Goal: Task Accomplishment & Management: Use online tool/utility

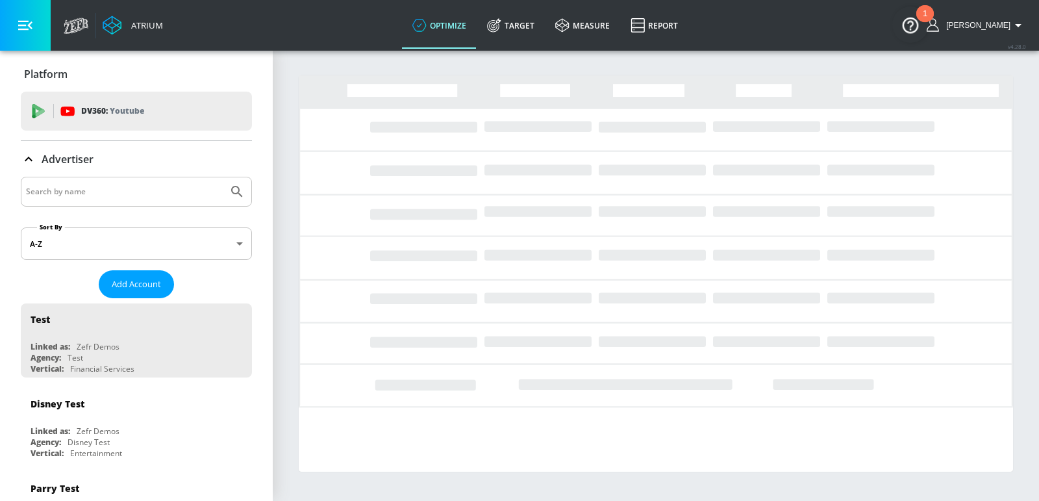
click at [82, 188] on input "Search by name" at bounding box center [124, 191] width 197 height 17
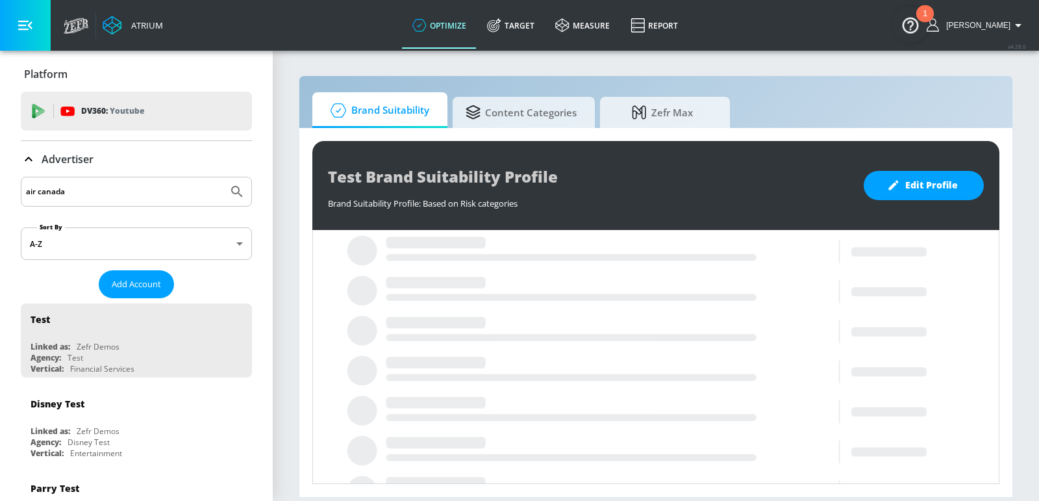
type input "air canada"
click at [223, 177] on button "Submit Search" at bounding box center [237, 191] width 29 height 29
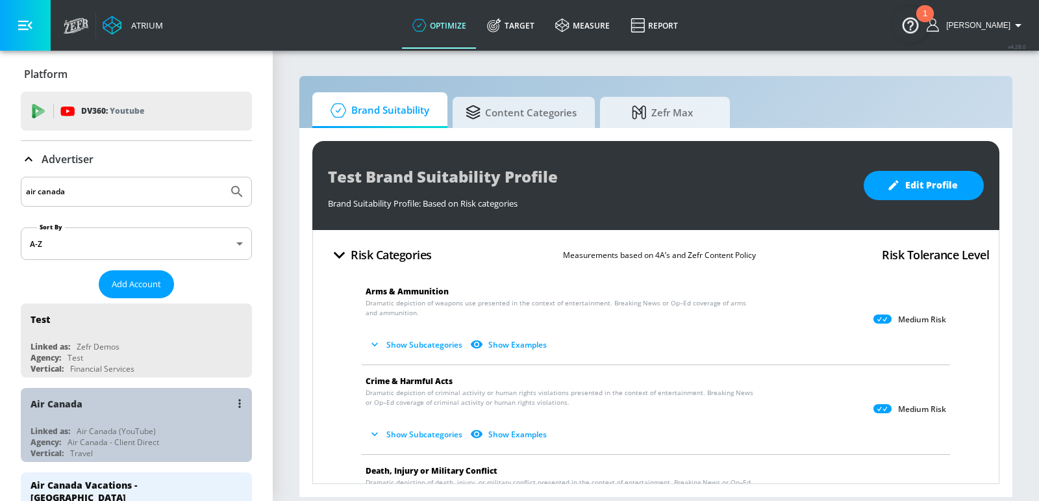
click at [93, 412] on div "Air Canada" at bounding box center [140, 403] width 218 height 31
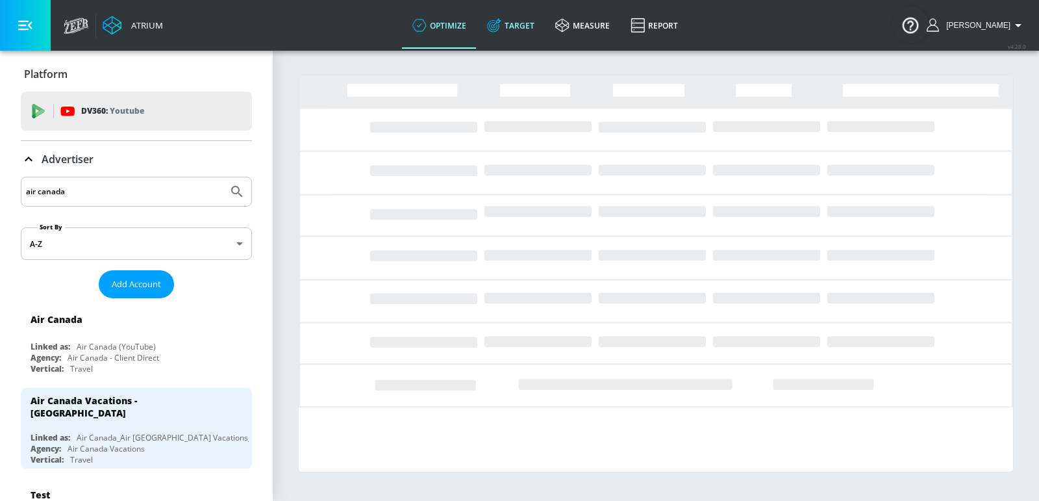
click at [517, 27] on link "Target" at bounding box center [511, 25] width 68 height 47
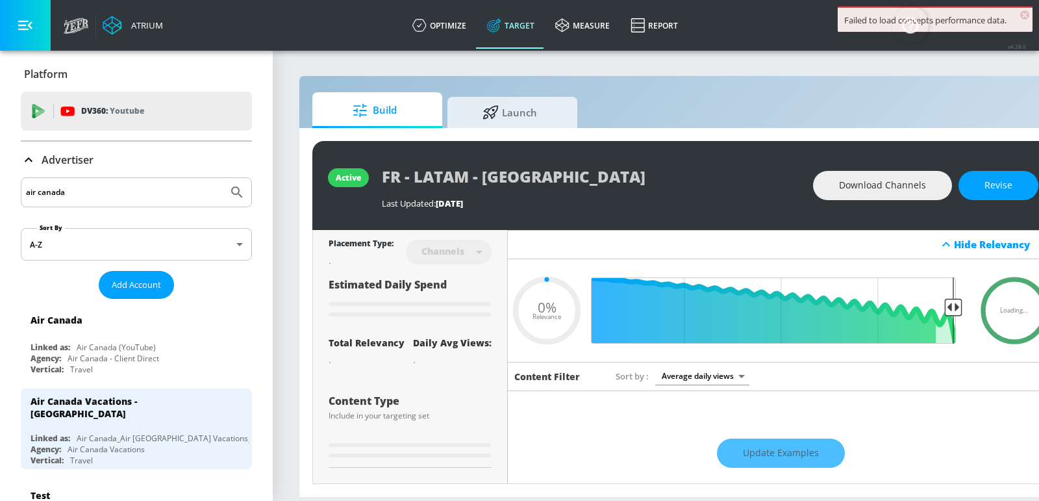
click at [519, 128] on div "active FR - LATAM - CT Last Updated: 2 days ago Download Channels Revise Placem…" at bounding box center [683, 312] width 768 height 369
type input "0.05"
click at [512, 114] on span "Launch" at bounding box center [509, 110] width 99 height 31
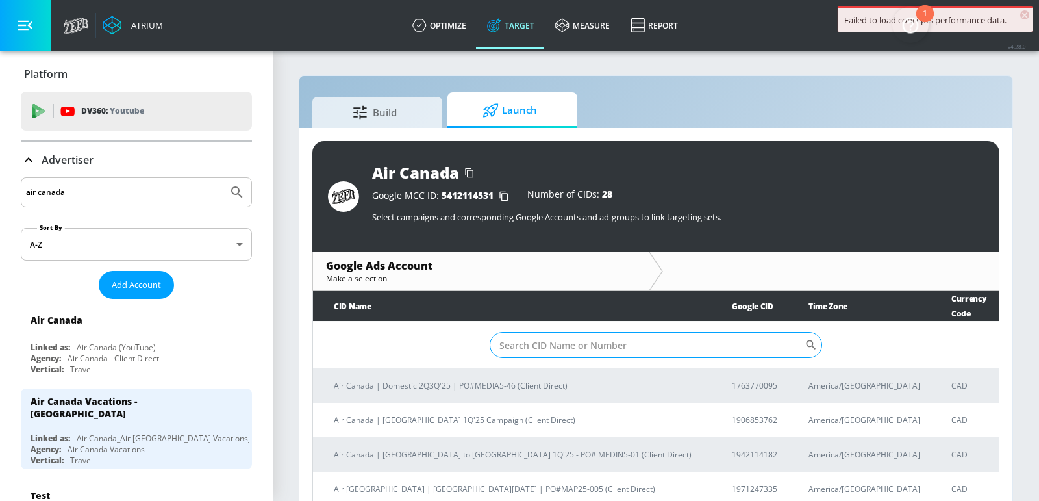
click at [557, 332] on input "Sort By" at bounding box center [647, 345] width 315 height 26
paste input "9280013180"
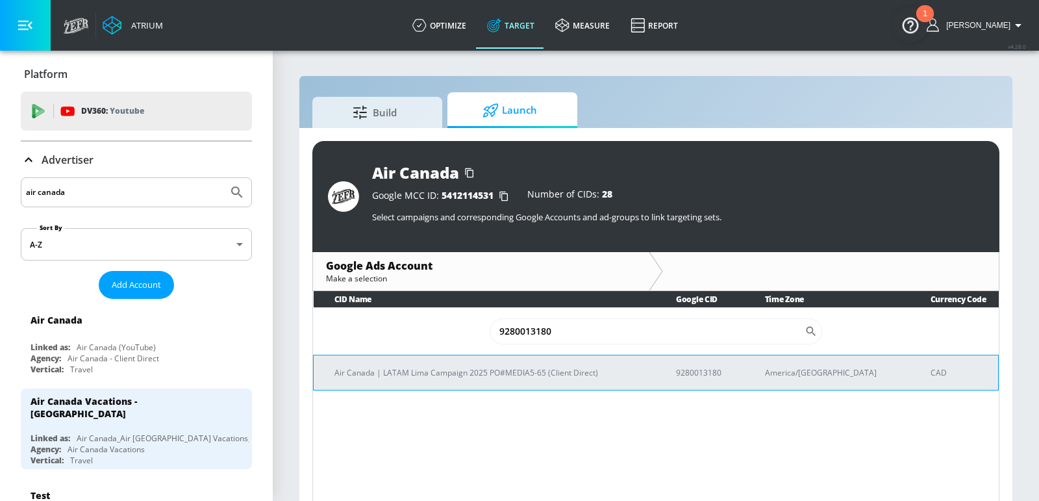
type input "9280013180"
click at [493, 380] on td "Air Canada | LATAM Lima Campaign 2025 PO#MEDIA5-65 (Client Direct)" at bounding box center [485, 372] width 342 height 35
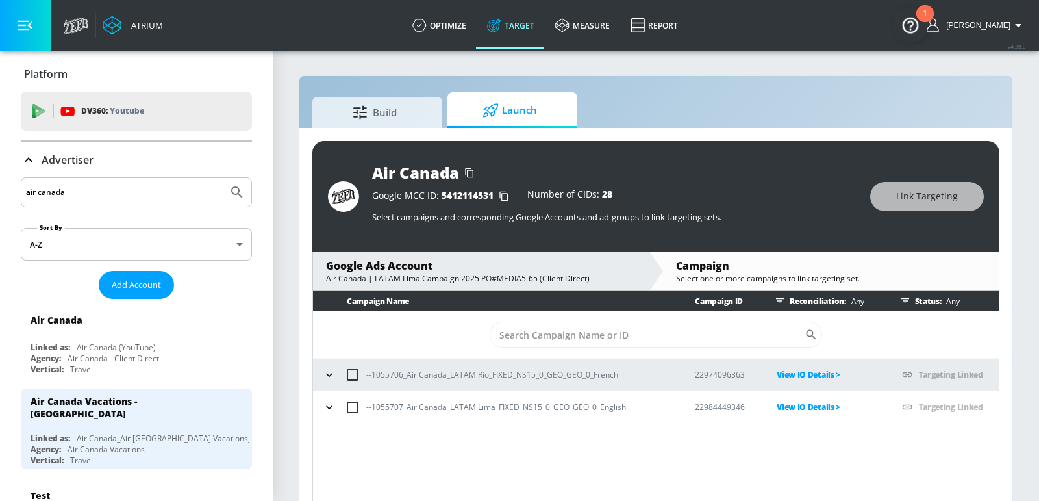
click at [316, 397] on td "--1055707_Air Canada_LATAM Lima_FIXED_NS15_0_GEO_GEO_0_English" at bounding box center [493, 407] width 361 height 32
click at [329, 401] on icon "button" at bounding box center [329, 407] width 13 height 13
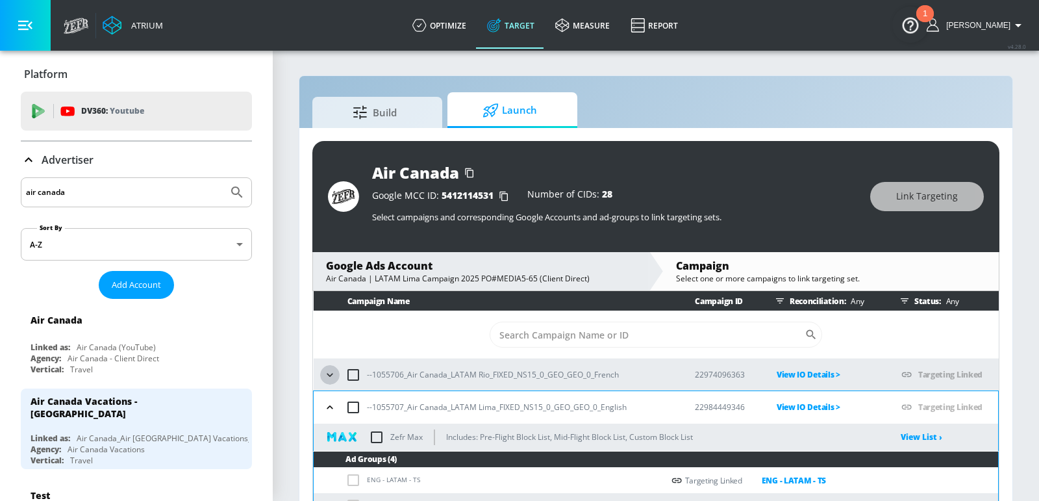
click at [329, 375] on icon "button" at bounding box center [330, 374] width 6 height 3
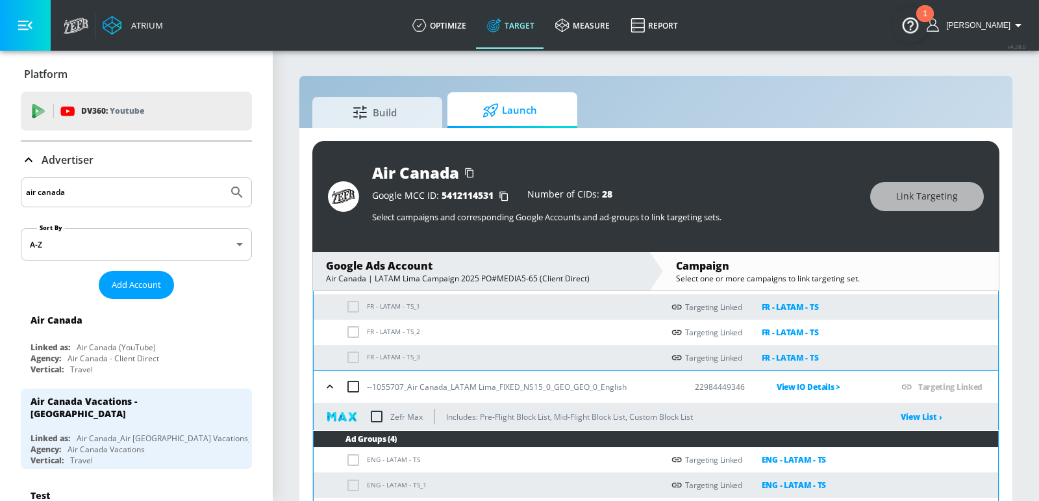
scroll to position [41, 0]
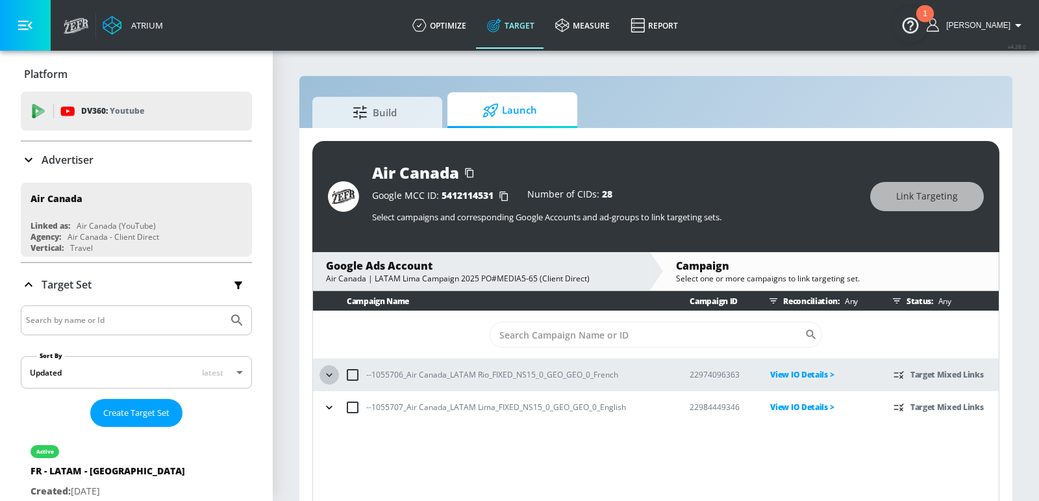
click at [323, 377] on icon "button" at bounding box center [329, 374] width 13 height 13
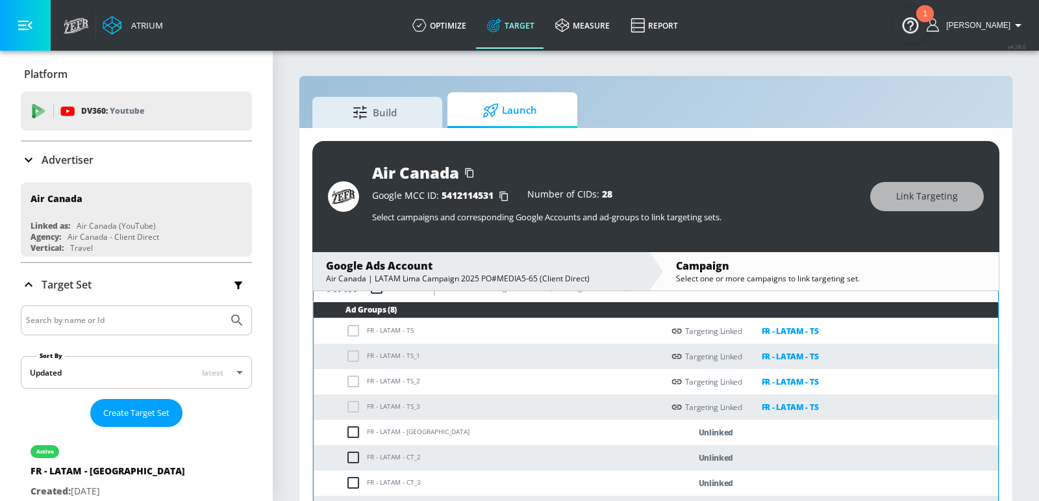
scroll to position [157, 0]
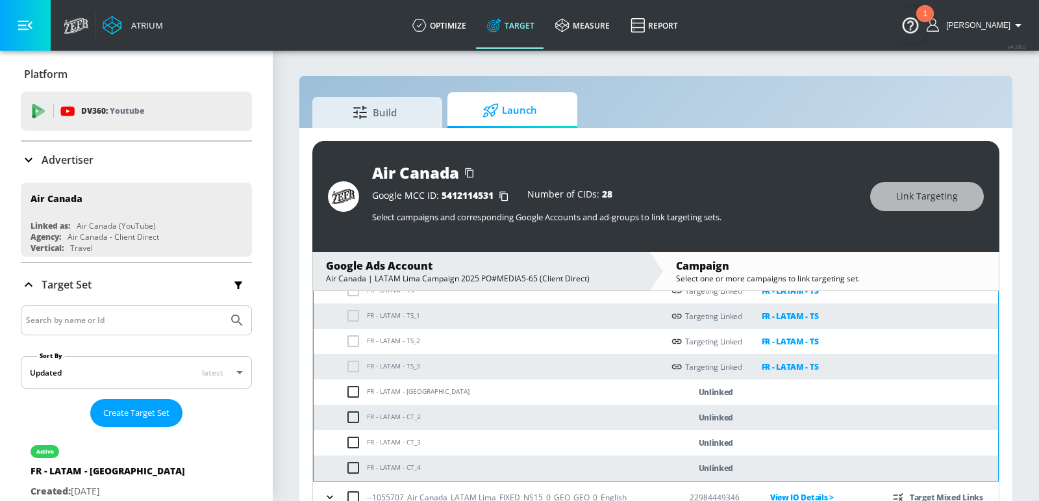
click at [377, 390] on td "FR - LATAM - CT" at bounding box center [488, 391] width 349 height 25
copy td "FR - LATAM - CT"
click at [352, 390] on input "checkbox" at bounding box center [356, 392] width 21 height 16
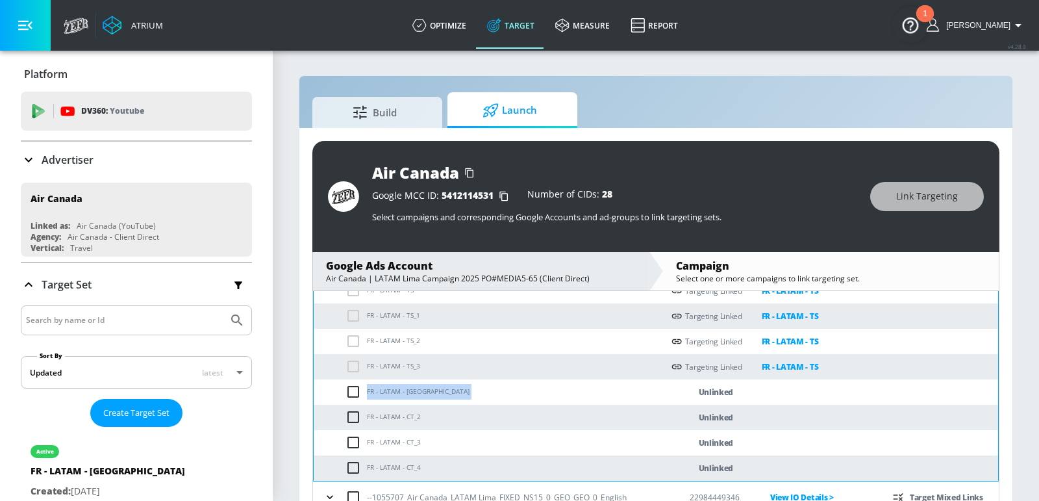
checkbox input "true"
click at [352, 418] on input "checkbox" at bounding box center [356, 417] width 21 height 16
checkbox input "true"
click at [352, 449] on td "FR - LATAM - CT_3" at bounding box center [488, 442] width 349 height 25
click at [352, 470] on input "checkbox" at bounding box center [356, 468] width 21 height 16
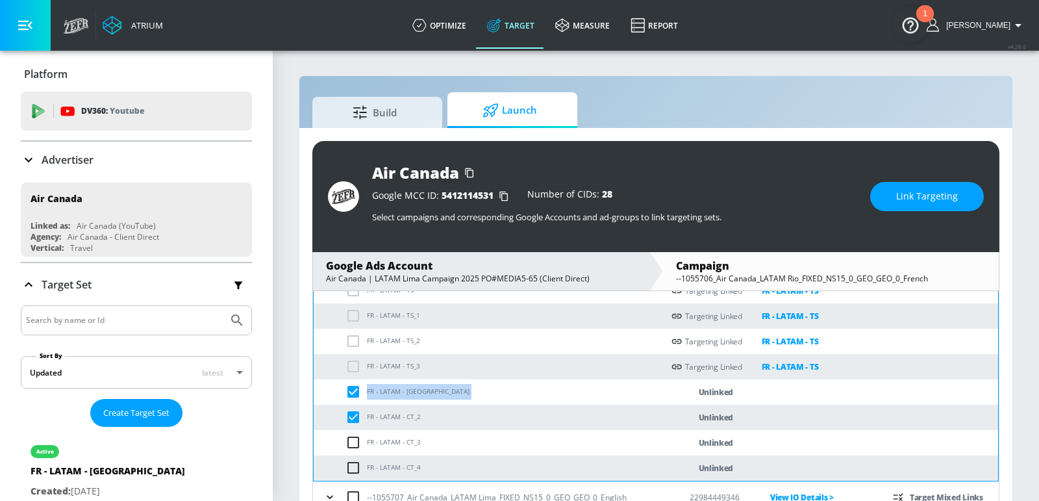
checkbox input "true"
click at [352, 444] on input "checkbox" at bounding box center [356, 442] width 21 height 16
checkbox input "true"
click at [884, 203] on button "Link Targeting" at bounding box center [927, 196] width 114 height 29
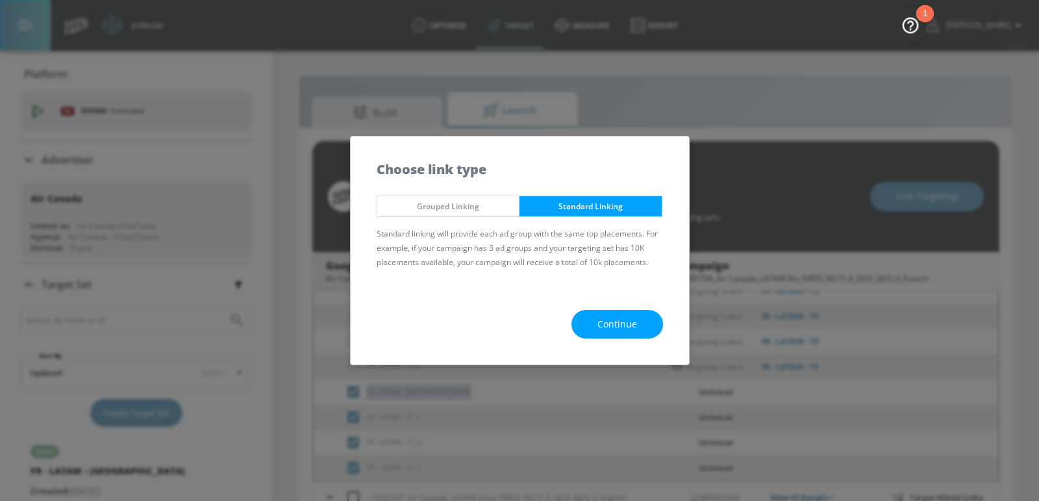
click at [488, 214] on button "Grouped Linking" at bounding box center [449, 205] width 144 height 21
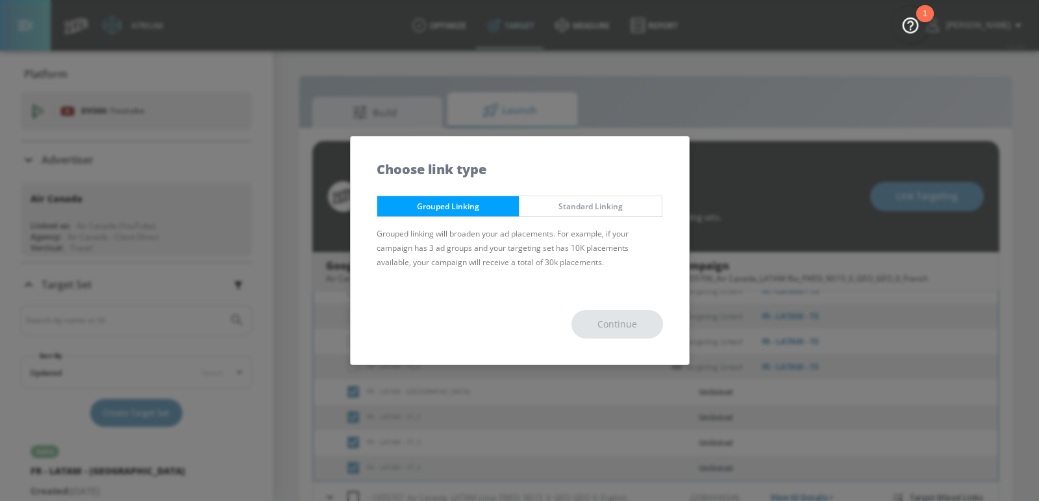
click at [597, 316] on div "Continue" at bounding box center [520, 324] width 338 height 81
click at [588, 188] on div "Choose link type" at bounding box center [520, 162] width 338 height 53
click at [588, 197] on button "Standard Linking" at bounding box center [591, 205] width 144 height 21
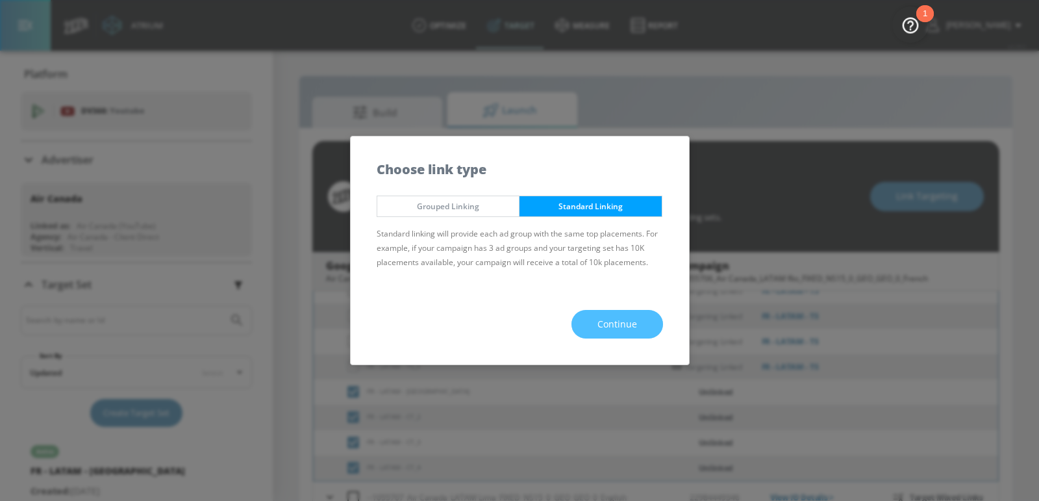
click at [610, 324] on span "Continue" at bounding box center [617, 324] width 40 height 16
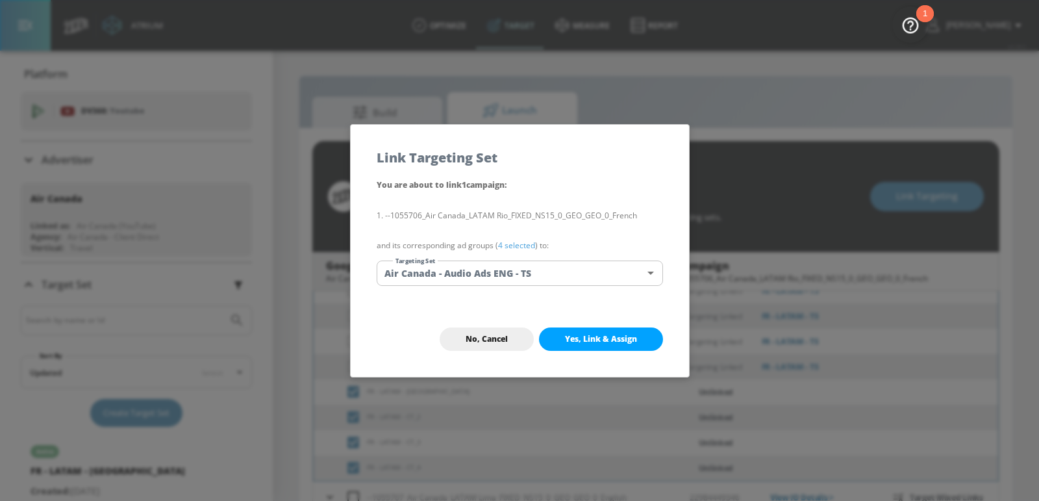
click at [582, 262] on body "Atrium optimize Target measure Report optimize Target measure Report v 4.28.0 E…" at bounding box center [519, 260] width 1039 height 520
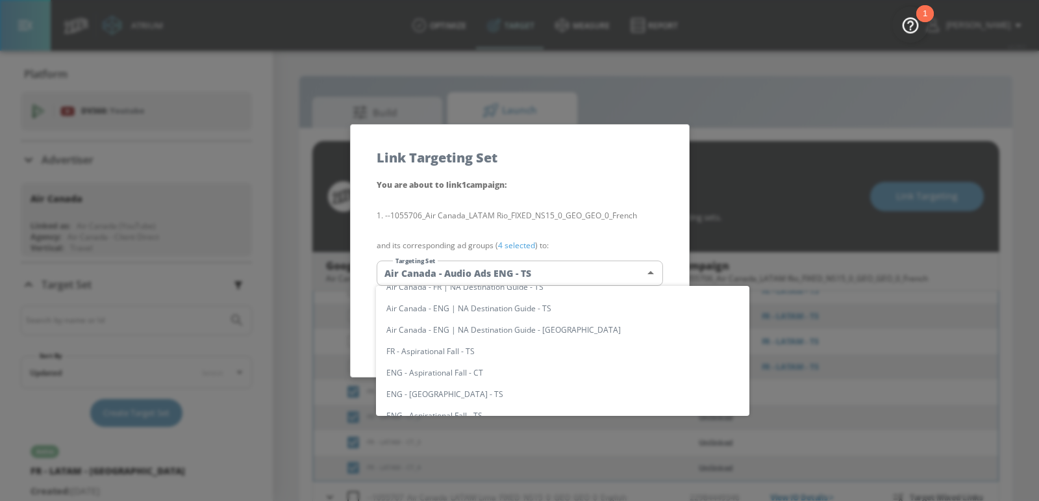
scroll to position [825, 0]
click at [534, 357] on li "FR - LATAM - CT" at bounding box center [562, 350] width 373 height 21
type input "0d8365b2-d4cb-4955-920d-e31e67c5f183"
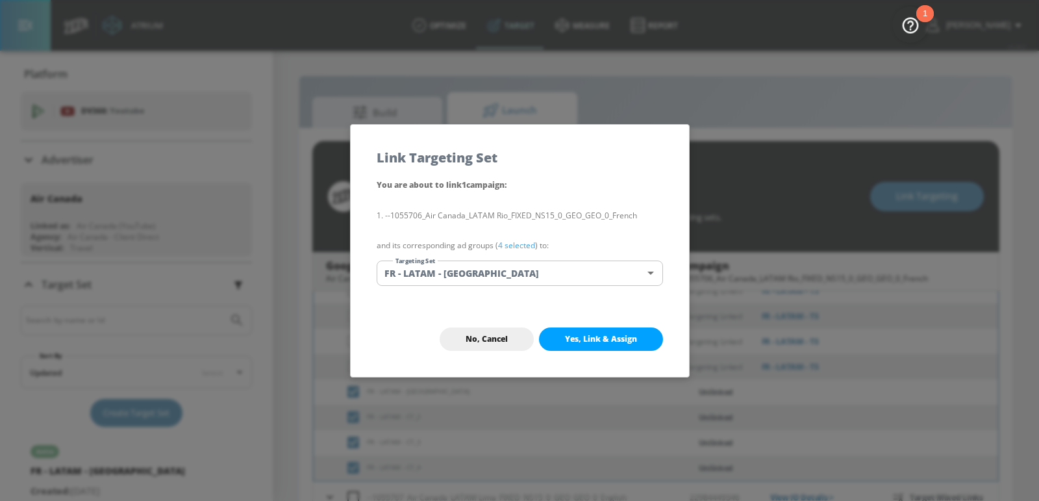
click at [583, 338] on span "Yes, Link & Assign" at bounding box center [601, 339] width 72 height 10
checkbox input "false"
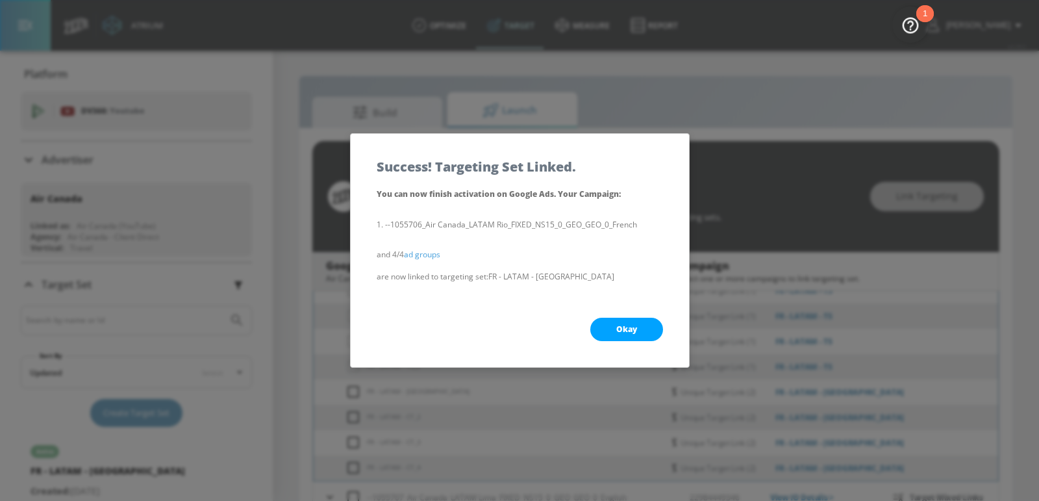
click at [612, 329] on button "Okay" at bounding box center [626, 329] width 73 height 23
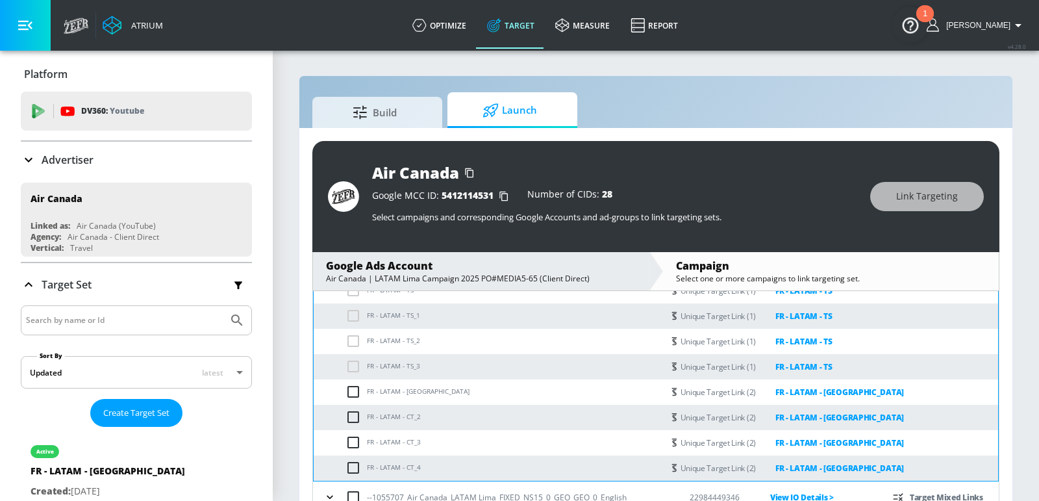
scroll to position [53, 0]
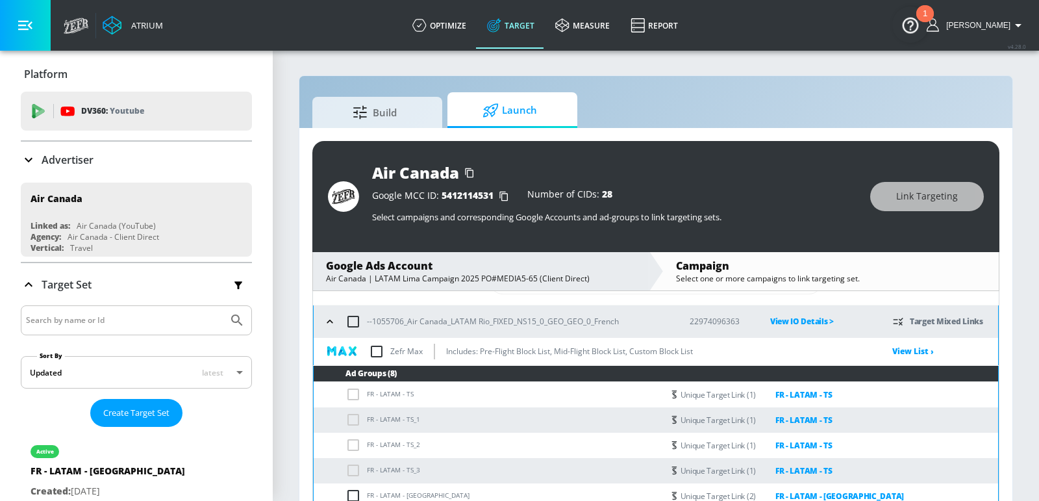
click at [332, 319] on icon "button" at bounding box center [329, 321] width 13 height 13
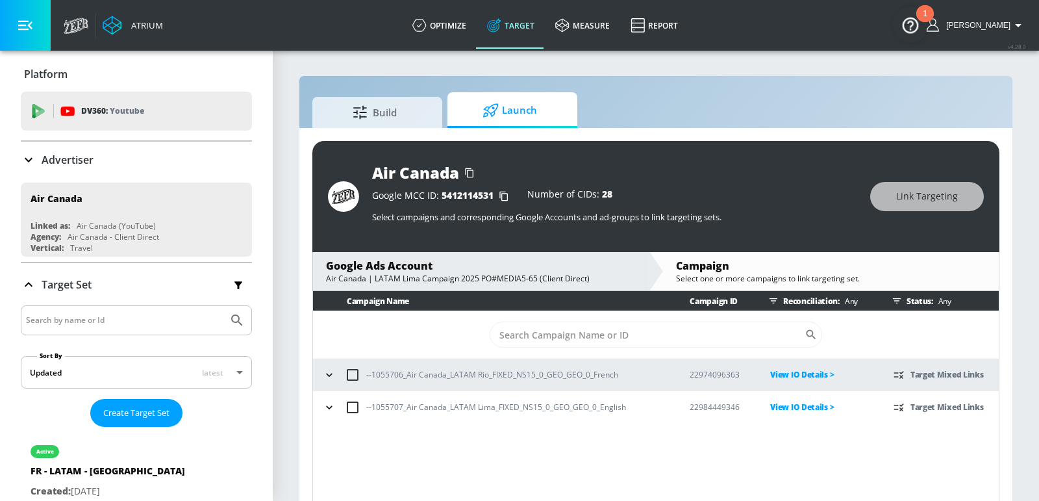
click at [332, 409] on icon "button" at bounding box center [329, 407] width 13 height 13
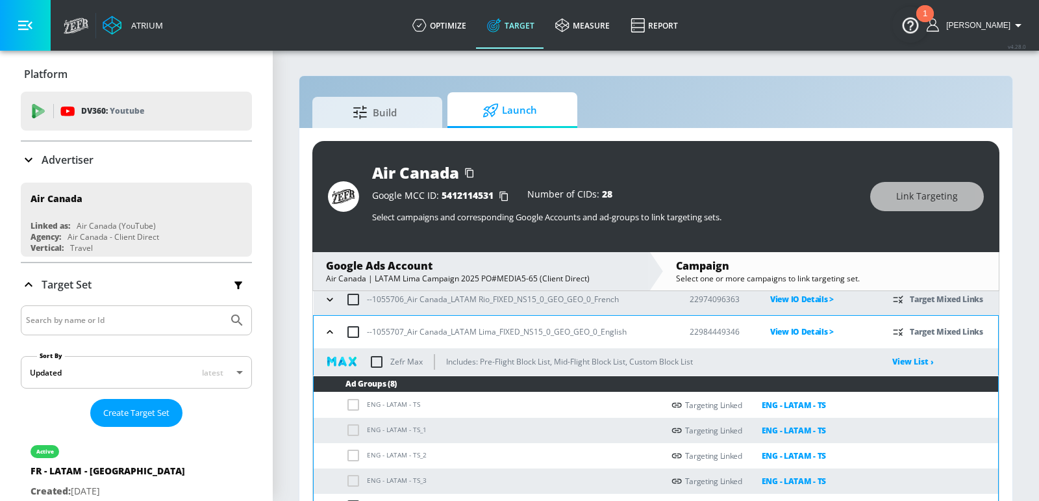
scroll to position [154, 0]
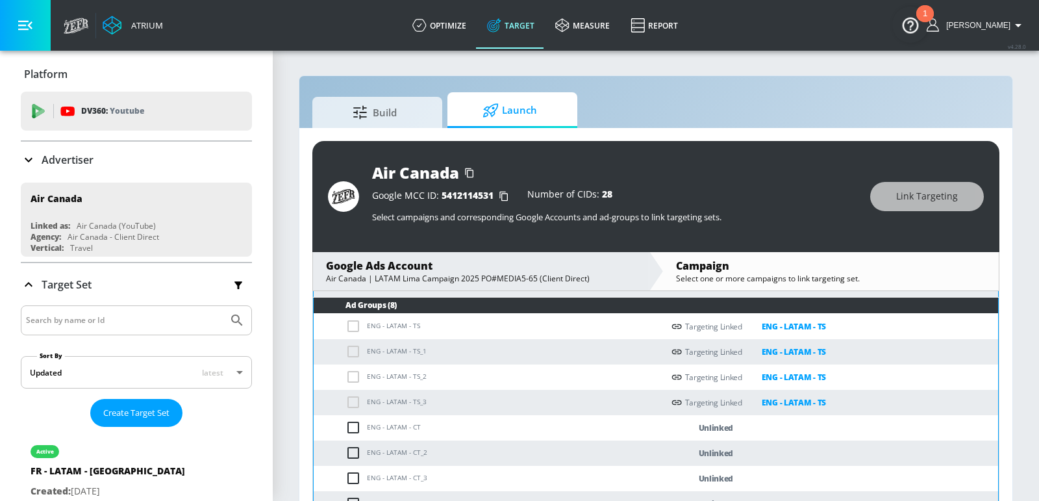
click at [386, 431] on td "ENG - LATAM - CT" at bounding box center [488, 427] width 349 height 25
click at [386, 428] on td "ENG - LATAM - CT" at bounding box center [488, 427] width 349 height 25
copy td "ENG - LATAM - CT"
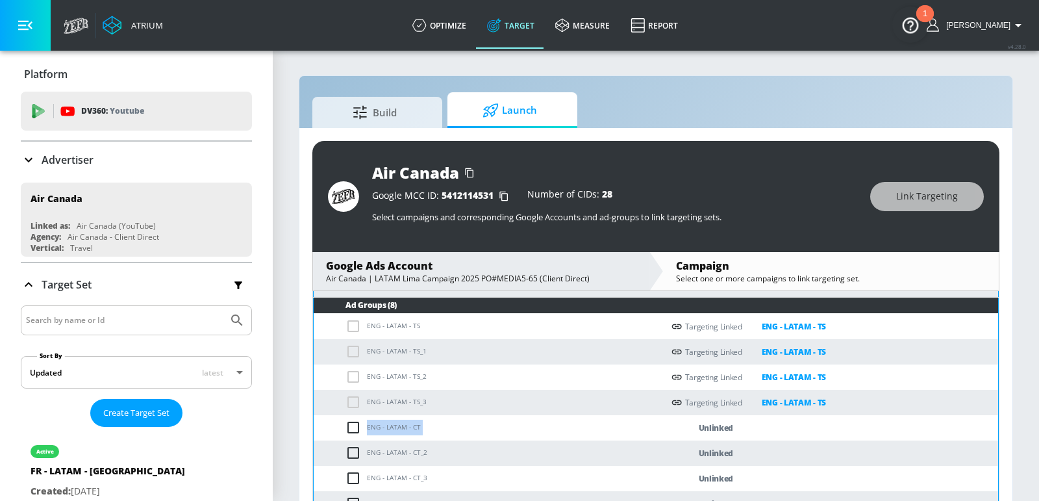
click at [353, 428] on input "checkbox" at bounding box center [356, 428] width 21 height 16
checkbox input "true"
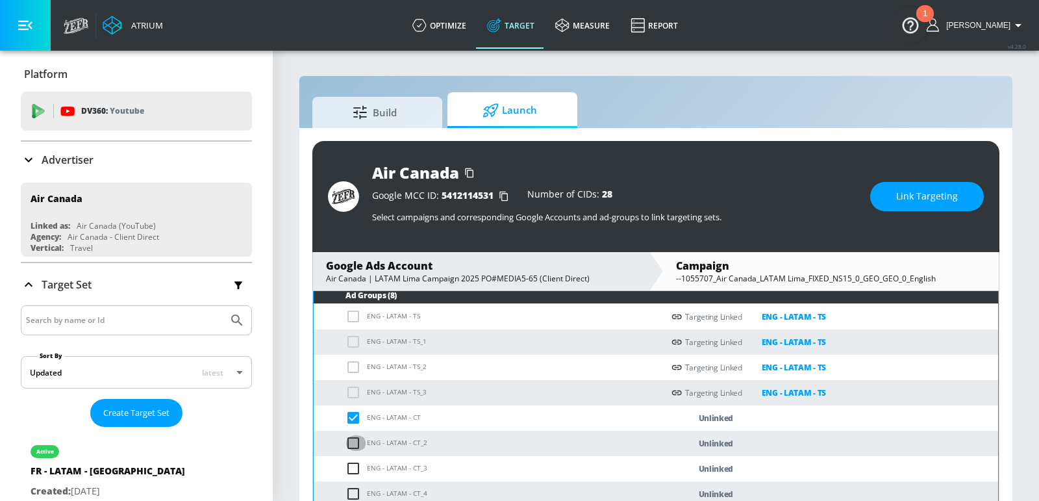
click at [349, 438] on input "checkbox" at bounding box center [356, 443] width 21 height 16
checkbox input "true"
click at [349, 468] on input "checkbox" at bounding box center [356, 468] width 21 height 16
checkbox input "true"
click at [350, 496] on input "checkbox" at bounding box center [356, 494] width 21 height 16
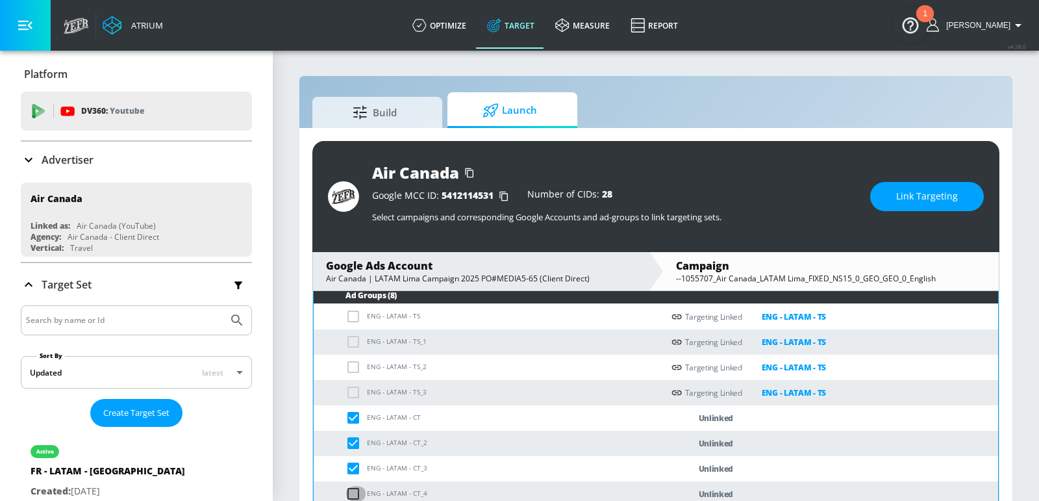
checkbox input "true"
click at [899, 202] on span "Link Targeting" at bounding box center [927, 196] width 62 height 16
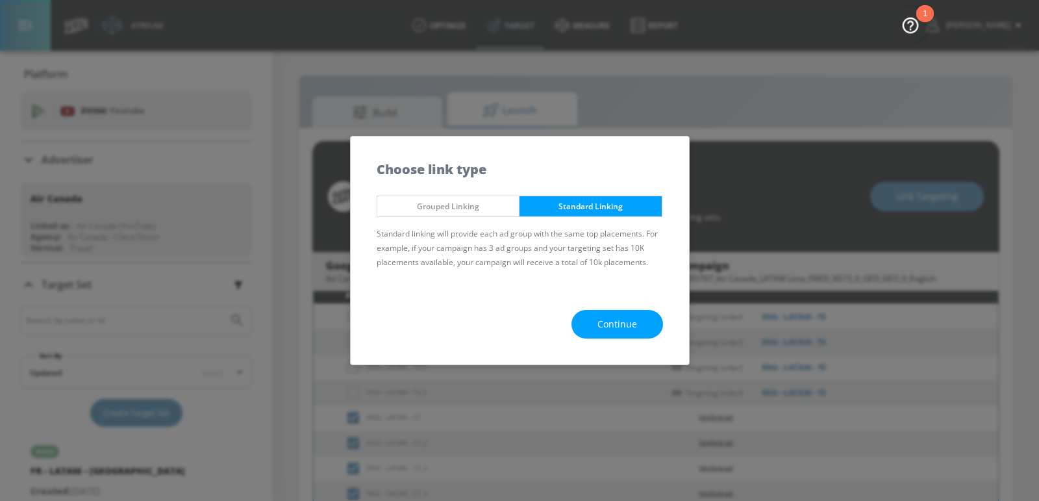
click at [615, 326] on span "Continue" at bounding box center [617, 324] width 40 height 16
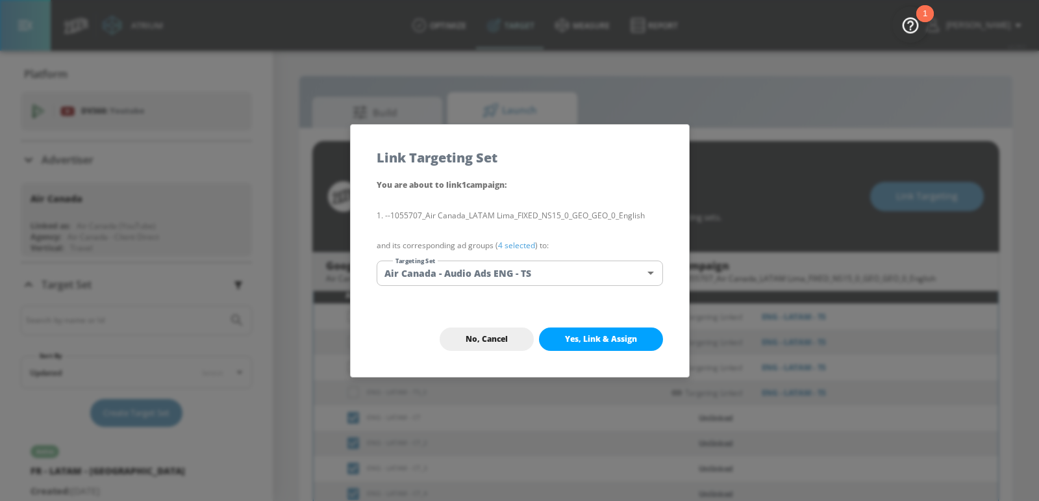
click at [524, 280] on body "Atrium optimize Target measure Report optimize Target measure Report v 4.28.0 E…" at bounding box center [519, 260] width 1039 height 520
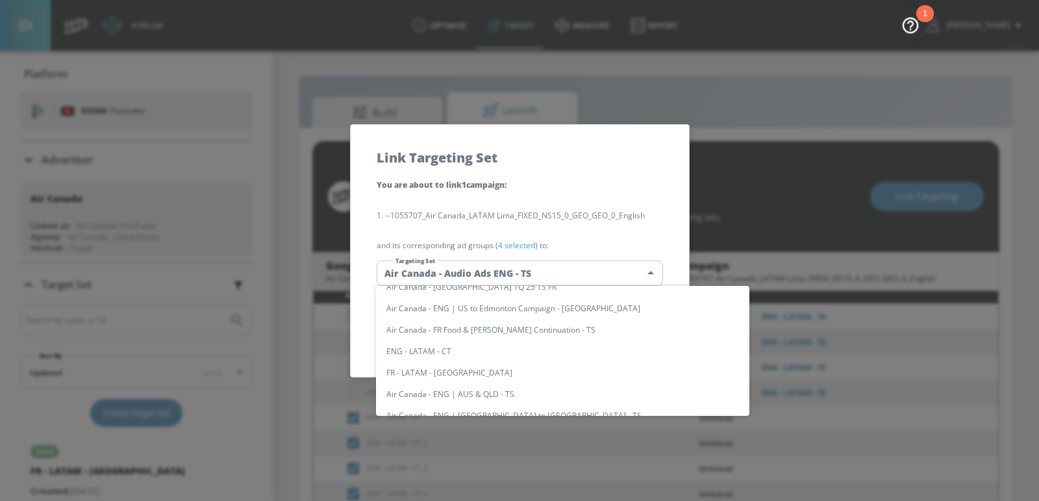
scroll to position [294, 0]
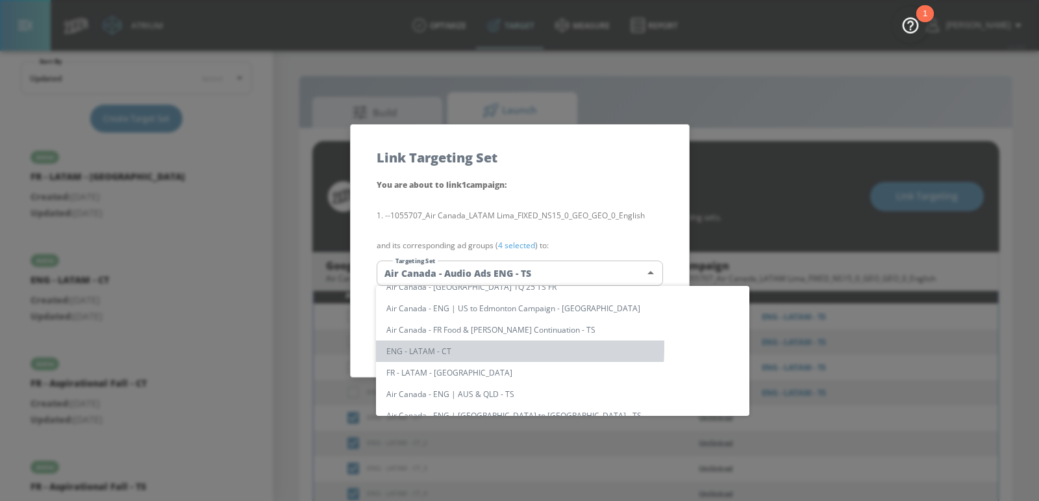
click at [412, 346] on li "ENG - LATAM - CT" at bounding box center [562, 350] width 373 height 21
type input "385aca31-9983-4273-b3d7-89b4937e376c"
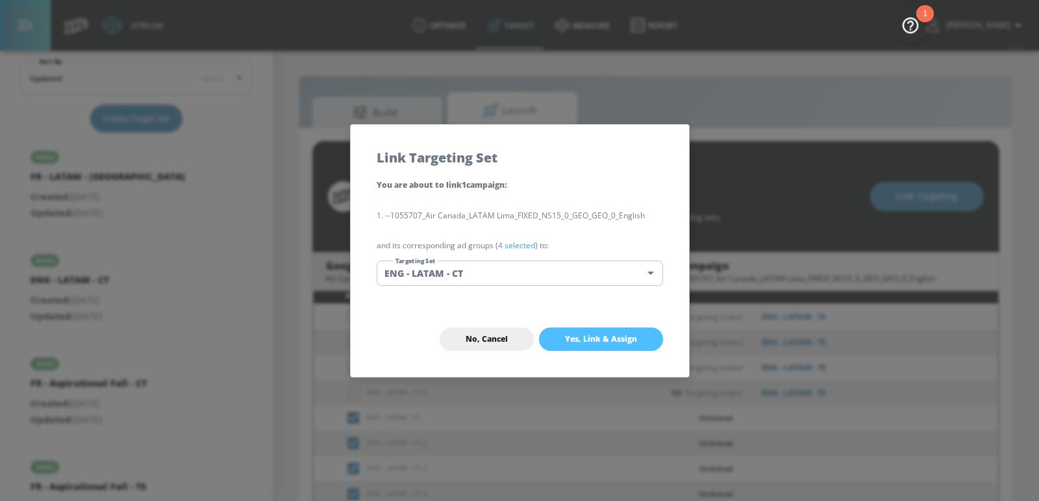
click at [635, 334] on span "Yes, Link & Assign" at bounding box center [601, 339] width 72 height 10
checkbox input "false"
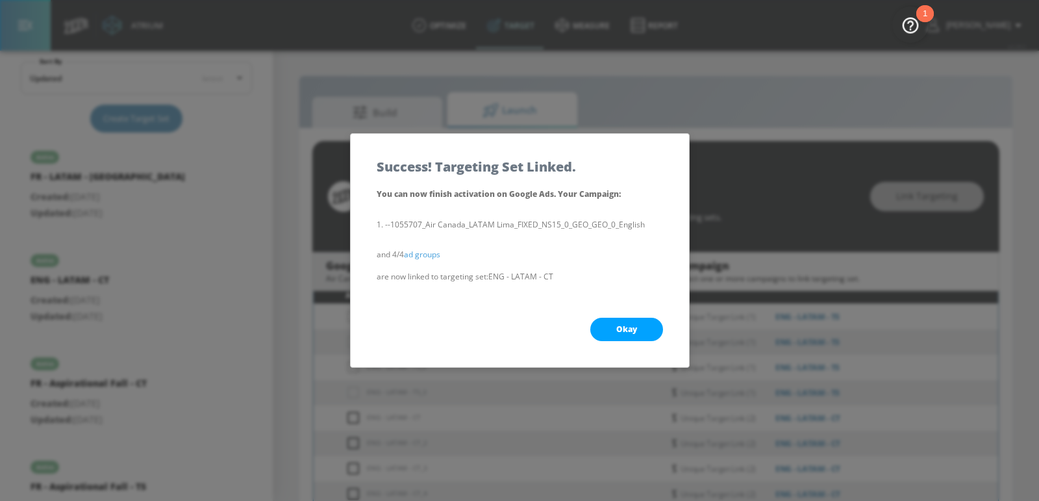
click at [636, 332] on span "Okay" at bounding box center [626, 329] width 21 height 10
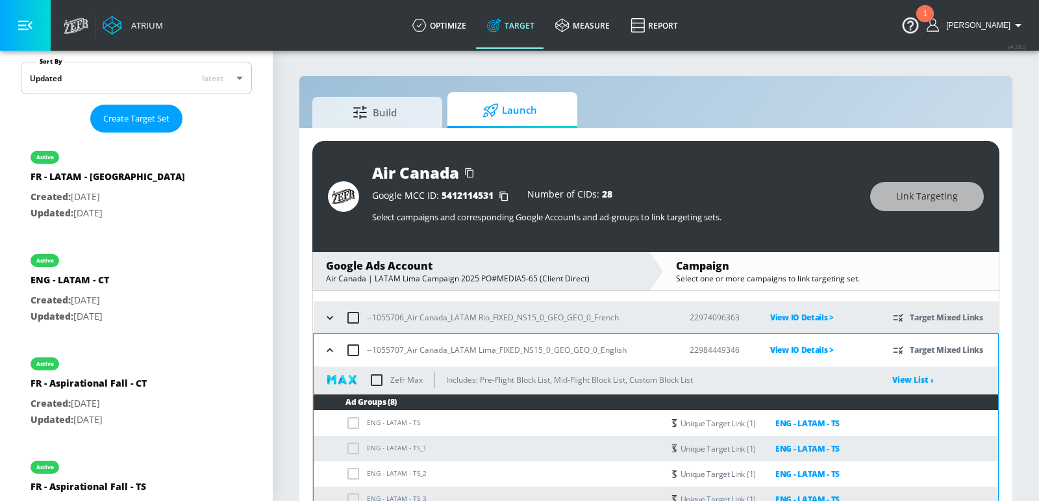
scroll to position [40, 0]
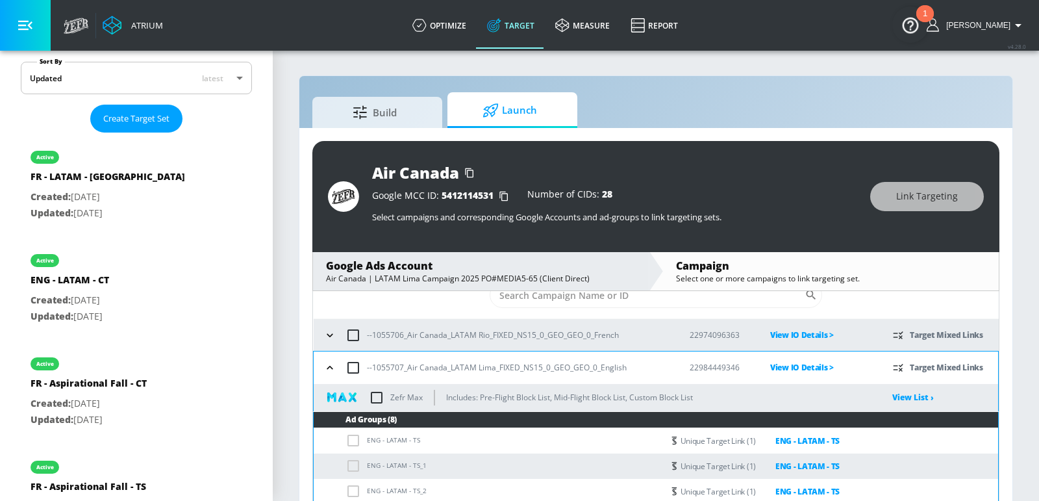
click at [320, 331] on button "button" at bounding box center [329, 334] width 19 height 19
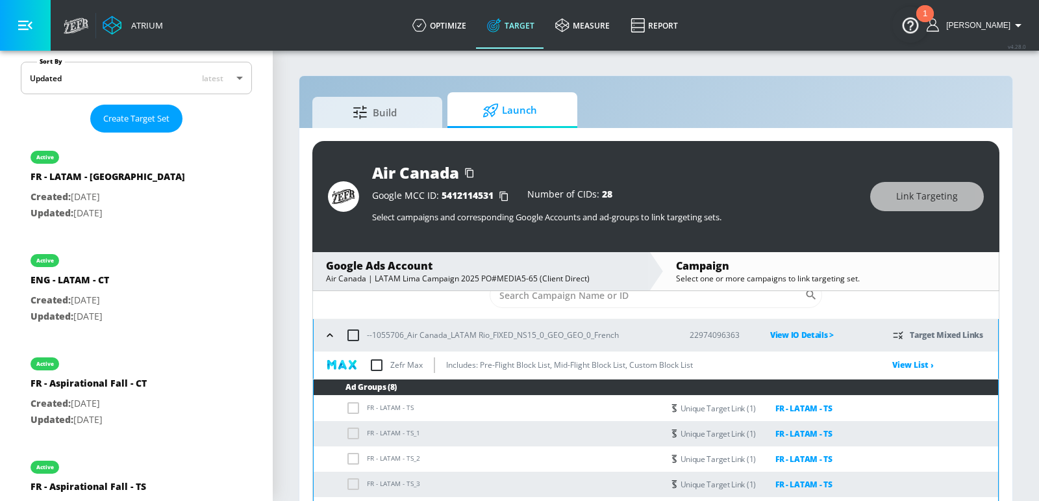
click at [375, 363] on input "checkbox" at bounding box center [376, 364] width 27 height 27
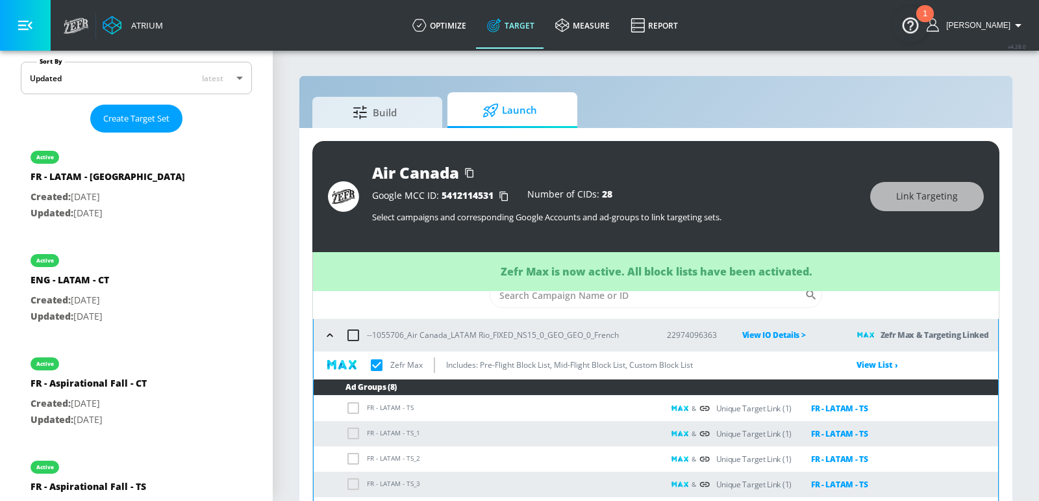
checkbox input "true"
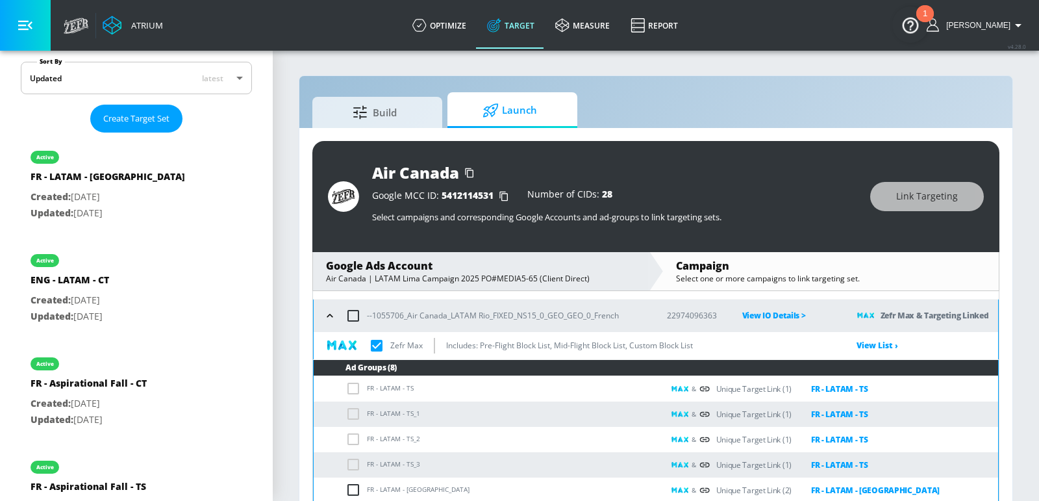
scroll to position [41, 0]
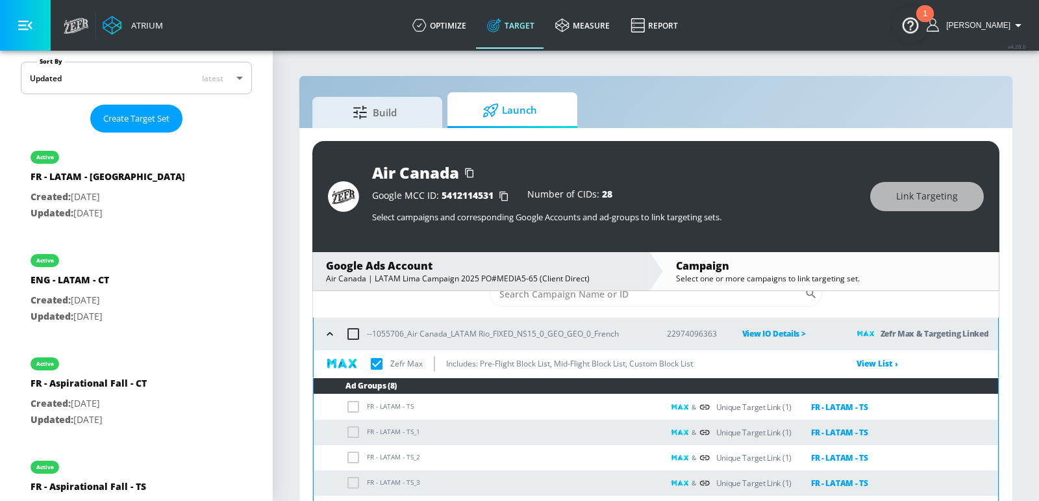
click at [327, 329] on icon "button" at bounding box center [329, 333] width 13 height 13
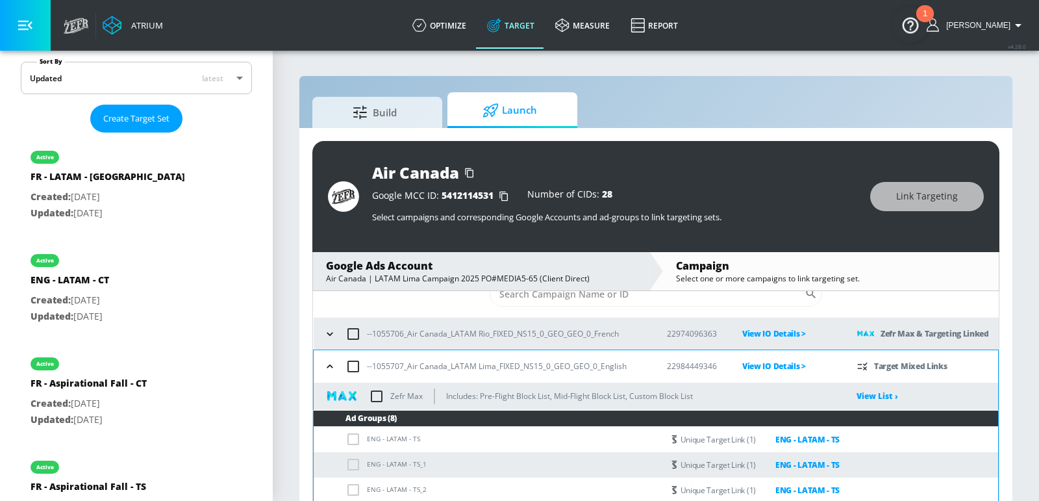
scroll to position [121, 0]
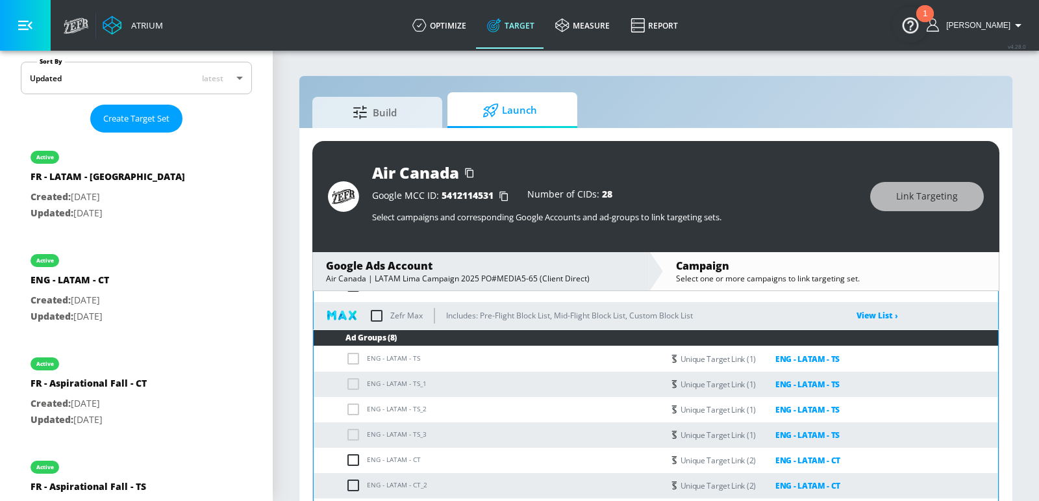
click at [374, 312] on input "checkbox" at bounding box center [376, 315] width 27 height 27
checkbox input "true"
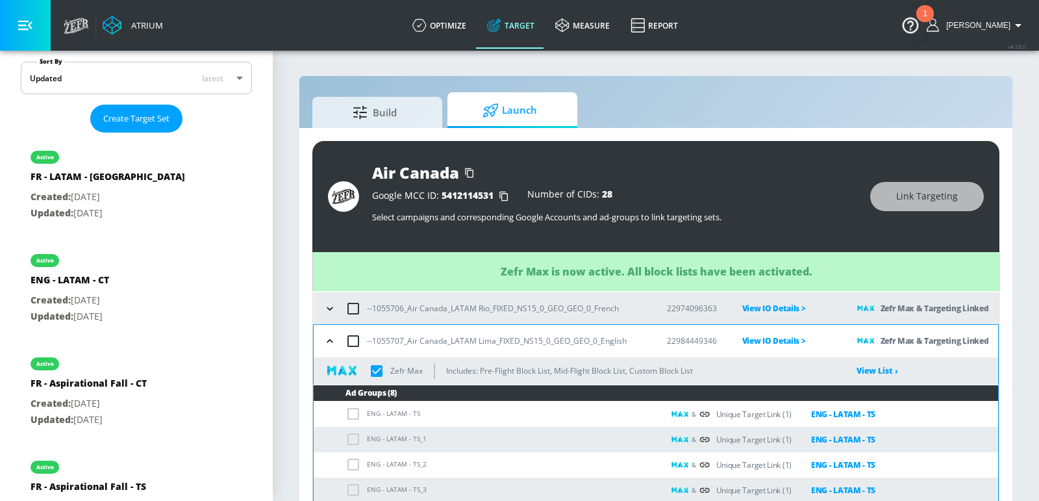
scroll to position [67, 0]
click at [331, 336] on icon "button" at bounding box center [329, 340] width 13 height 13
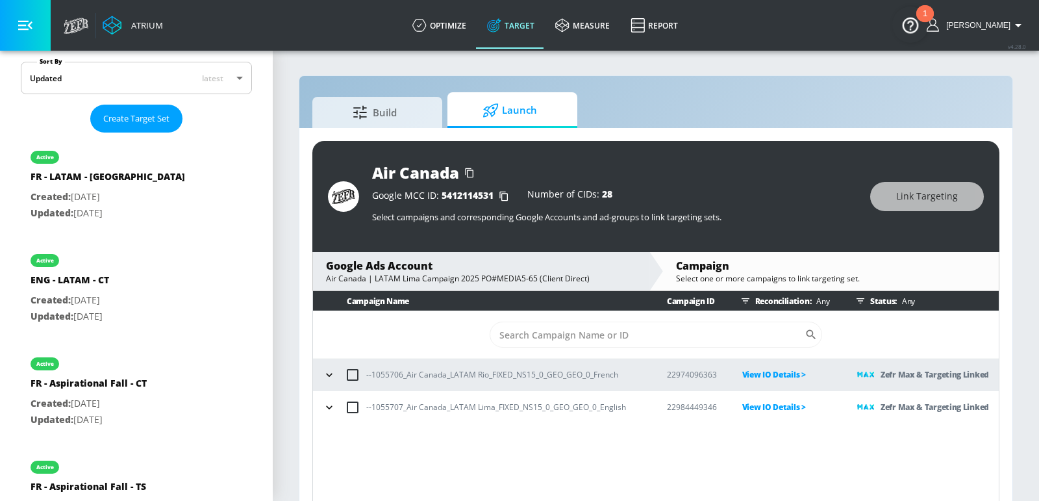
click at [314, 288] on div "Google Ads Account Air Canada | LATAM Lima Campaign 2025 PO#MEDIA5-65 (Client D…" at bounding box center [481, 271] width 336 height 38
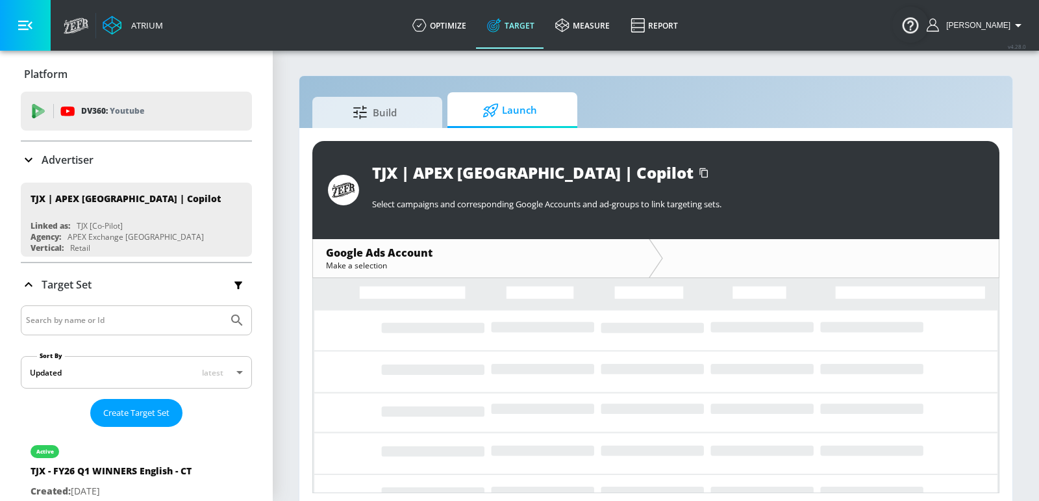
click at [137, 321] on input "Search by name or Id" at bounding box center [124, 320] width 197 height 17
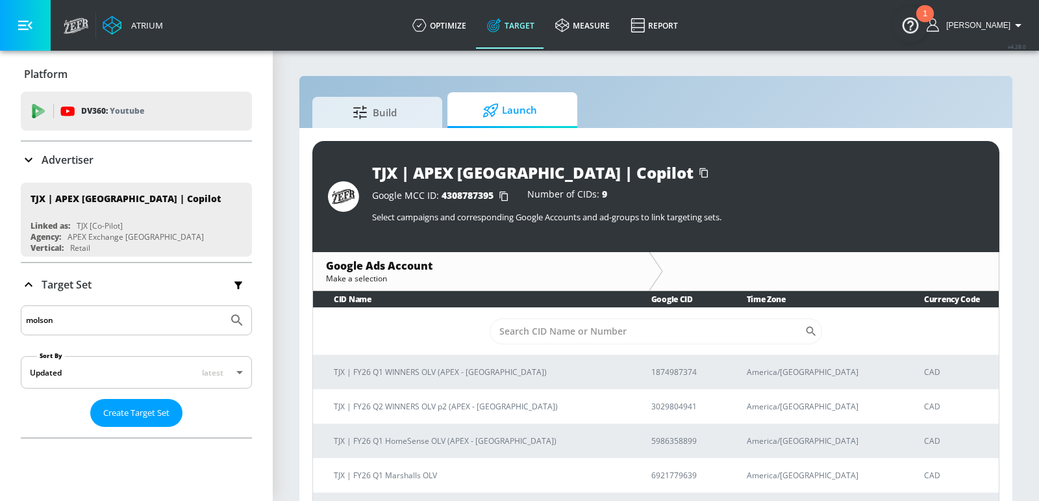
type input "molson"
click at [223, 306] on button "Submit Search" at bounding box center [237, 320] width 29 height 29
click at [121, 160] on div "Advertiser" at bounding box center [136, 160] width 231 height 16
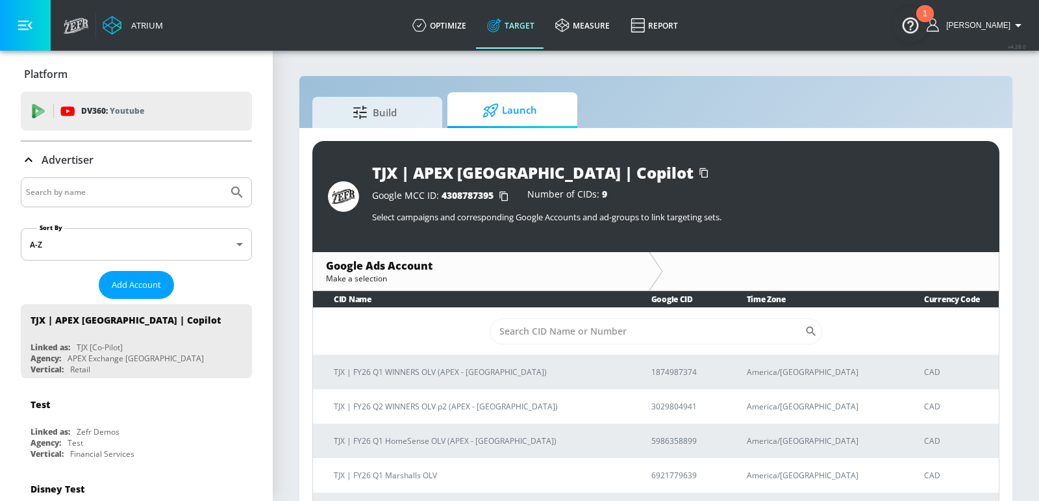
click at [116, 195] on input "Search by name" at bounding box center [124, 192] width 197 height 17
type input "molson"
click at [223, 178] on button "Submit Search" at bounding box center [237, 192] width 29 height 29
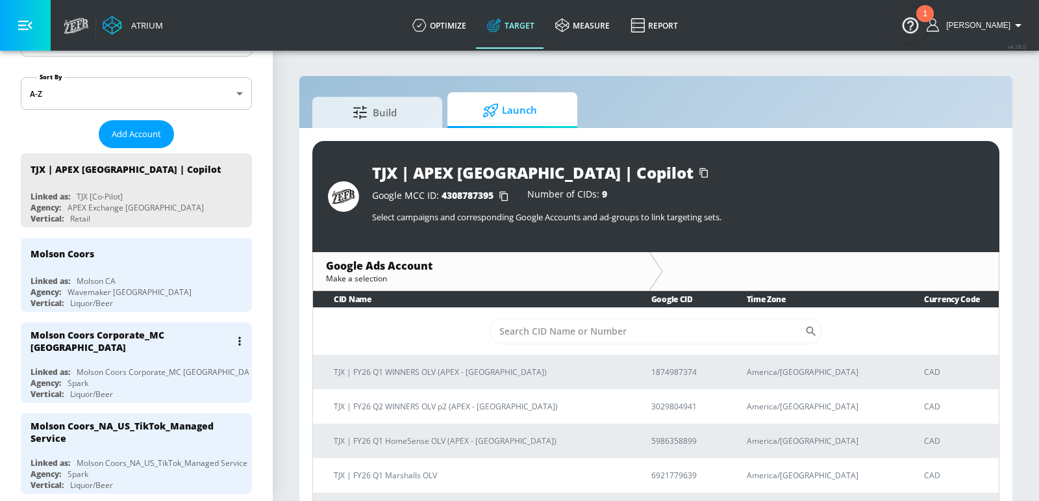
scroll to position [172, 0]
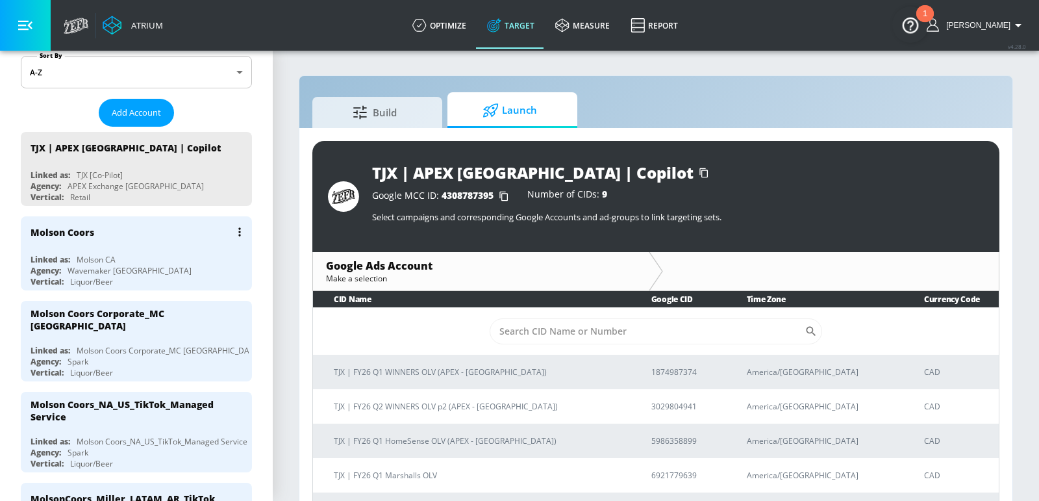
click at [151, 255] on div "Linked as: Molson CA" at bounding box center [140, 259] width 218 height 11
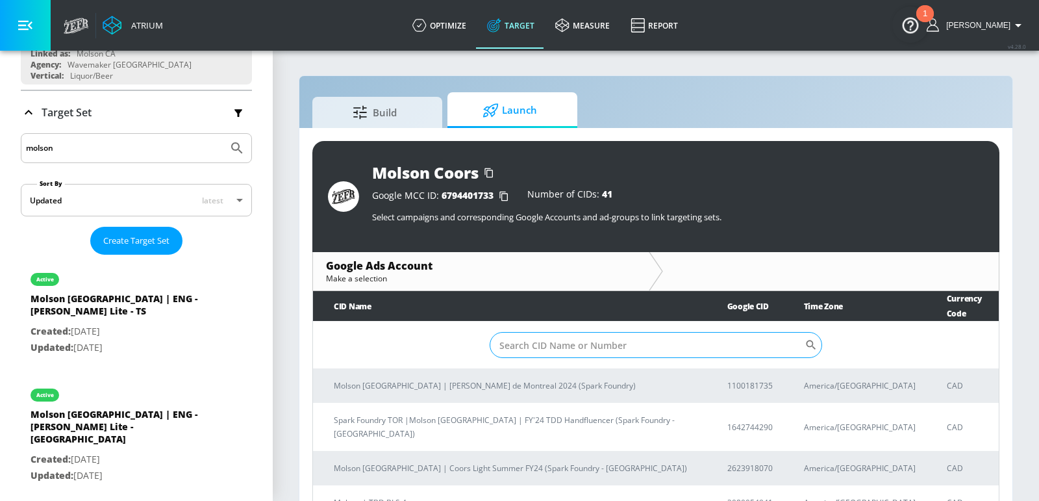
click at [551, 332] on input "Sort By" at bounding box center [647, 345] width 315 height 26
paste input "7358063421"
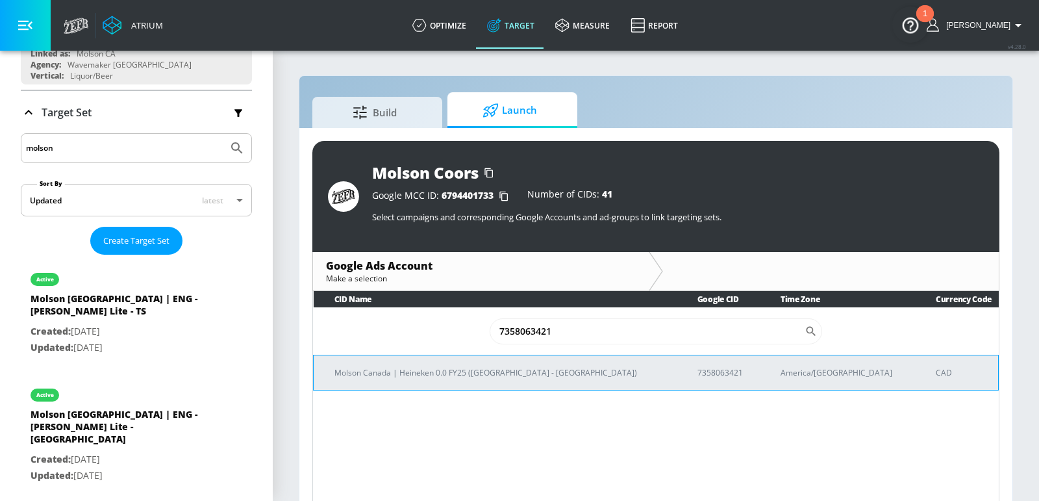
type input "7358063421"
click at [520, 375] on p "Molson Canada | Heineken 0.0 FY25 ([GEOGRAPHIC_DATA] - [GEOGRAPHIC_DATA])" at bounding box center [500, 373] width 332 height 14
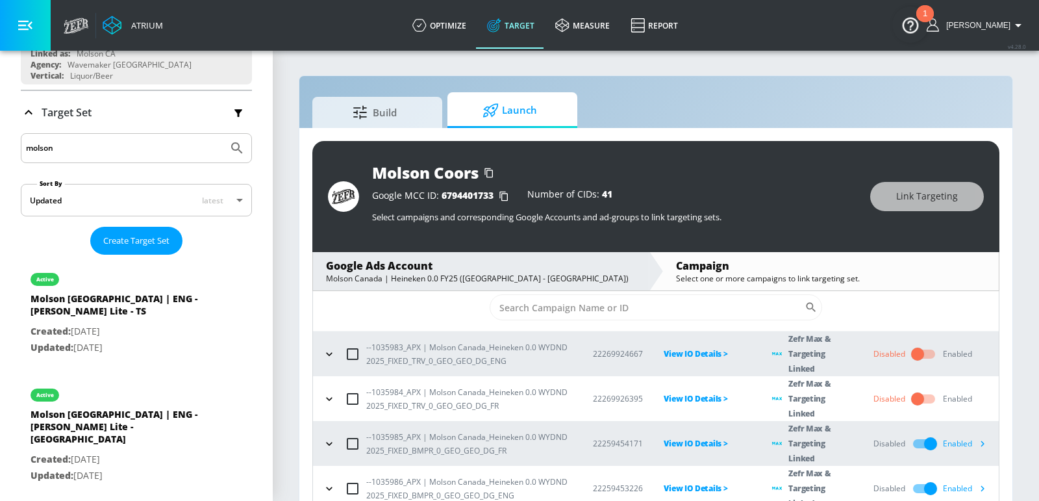
scroll to position [13, 0]
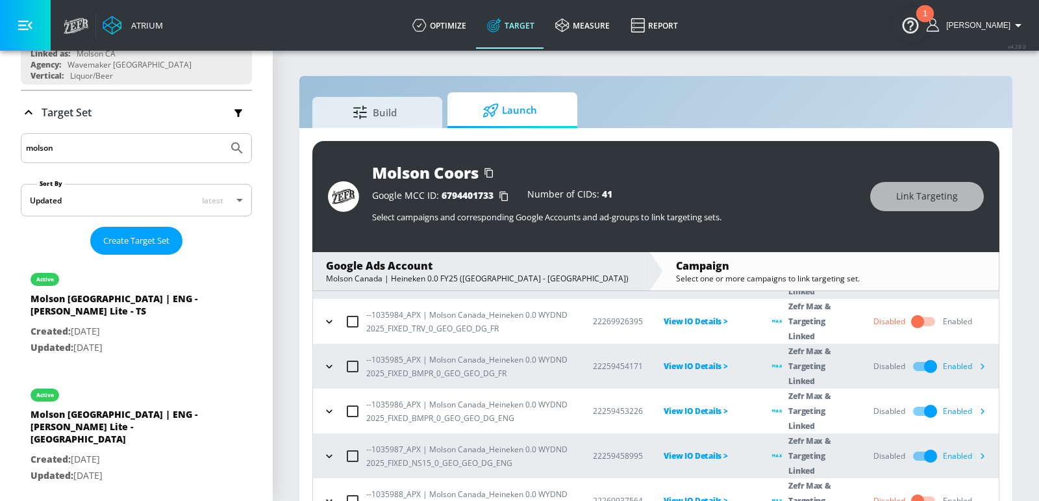
click at [333, 360] on icon "button" at bounding box center [329, 366] width 13 height 13
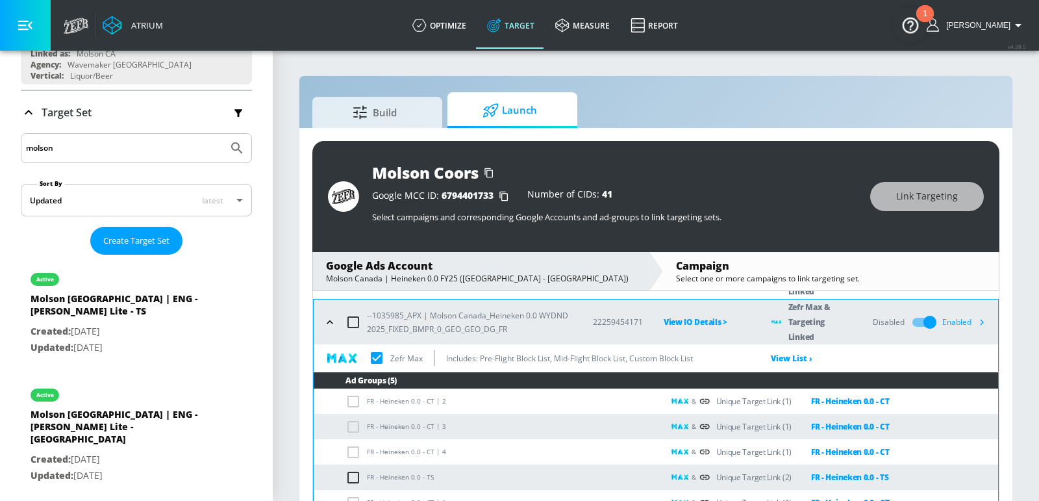
scroll to position [150, 0]
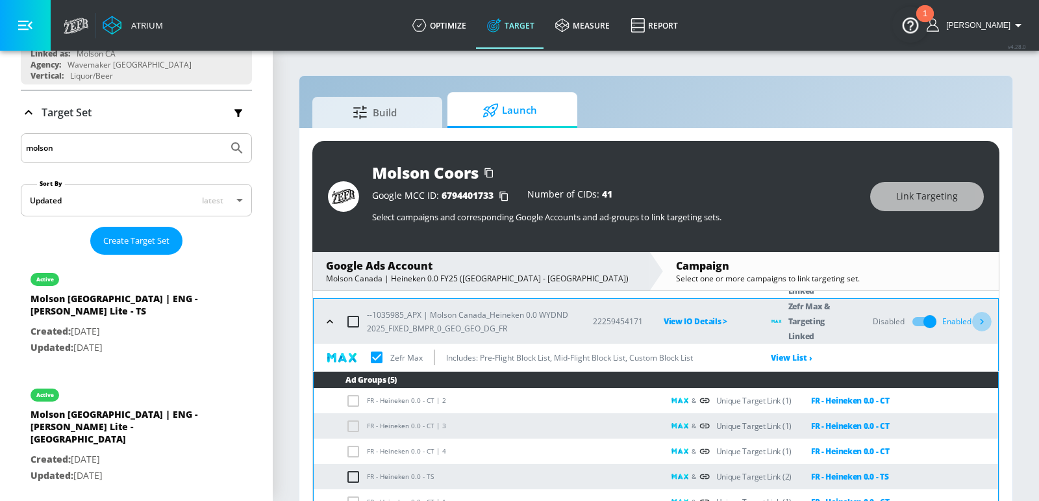
click at [985, 320] on icon "button" at bounding box center [982, 321] width 14 height 14
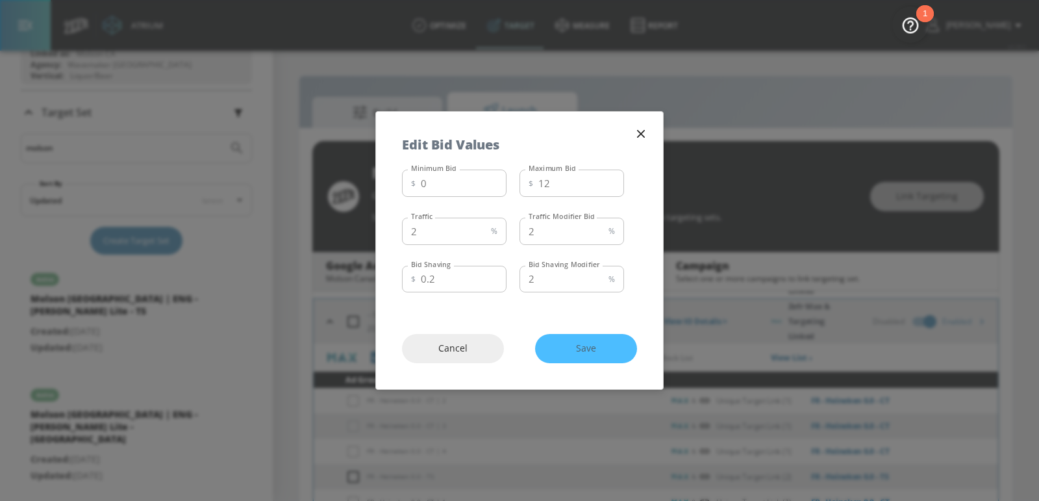
click at [642, 131] on icon "button" at bounding box center [641, 134] width 14 height 14
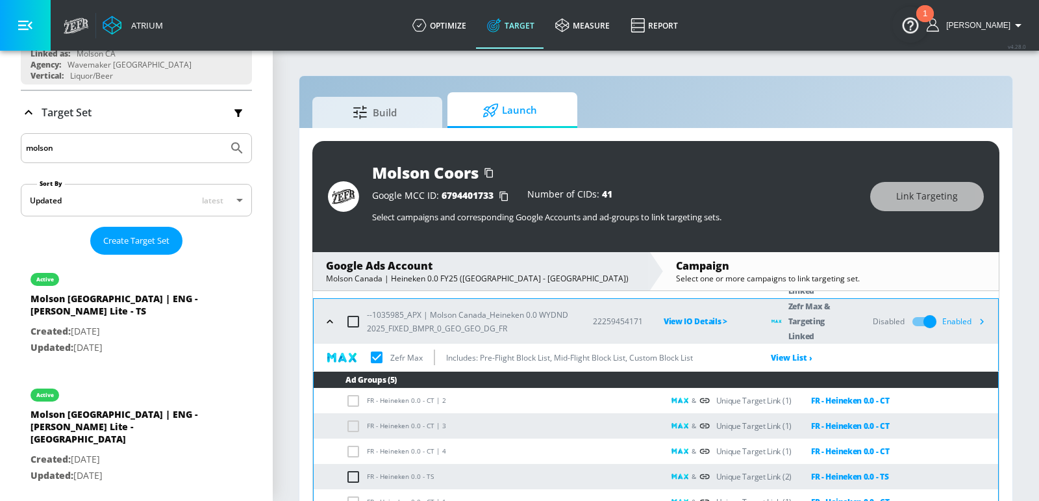
scroll to position [170, 0]
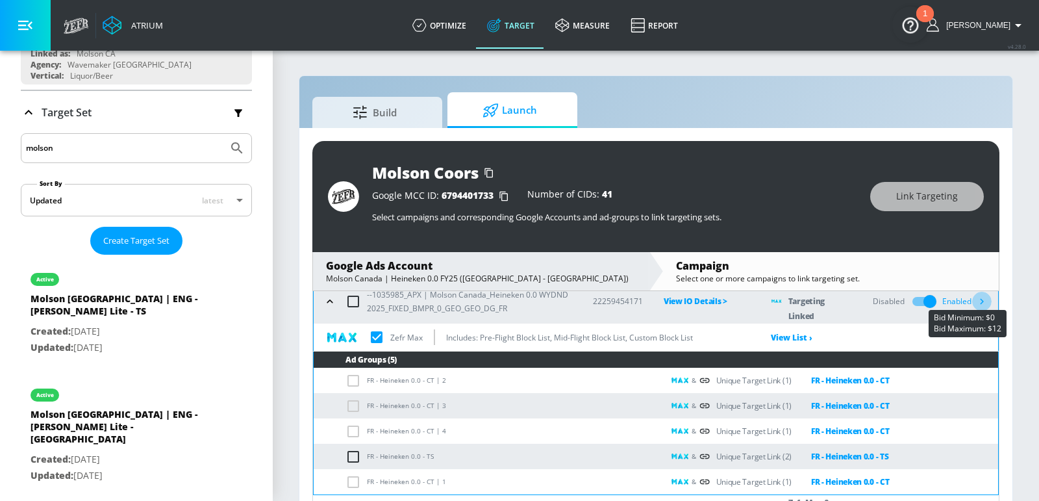
click at [975, 302] on icon "button" at bounding box center [982, 301] width 14 height 14
checkbox input "true"
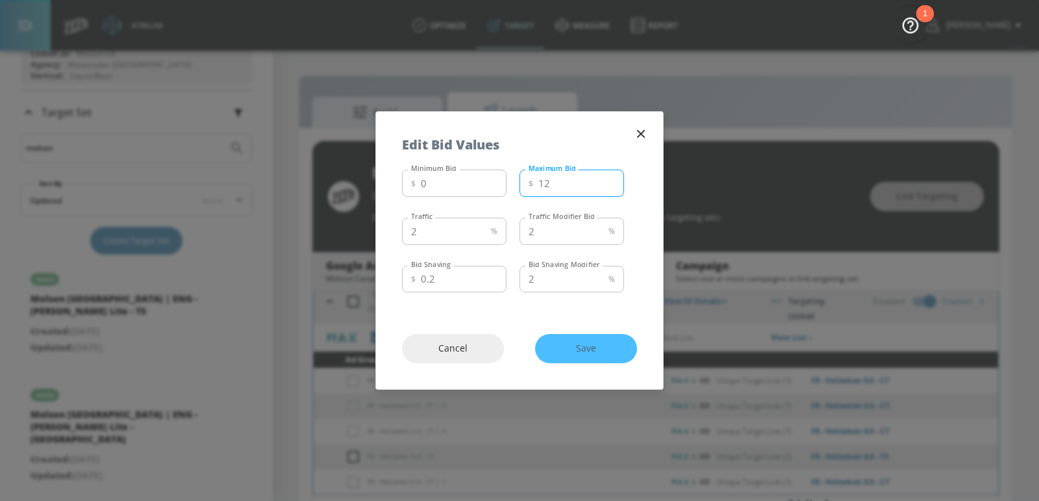
click at [556, 188] on input "12" at bounding box center [581, 183] width 86 height 27
click at [612, 186] on input "11" at bounding box center [581, 183] width 86 height 27
click at [612, 186] on input "10" at bounding box center [581, 183] width 86 height 27
type input "9"
click at [612, 186] on input "9" at bounding box center [581, 183] width 86 height 27
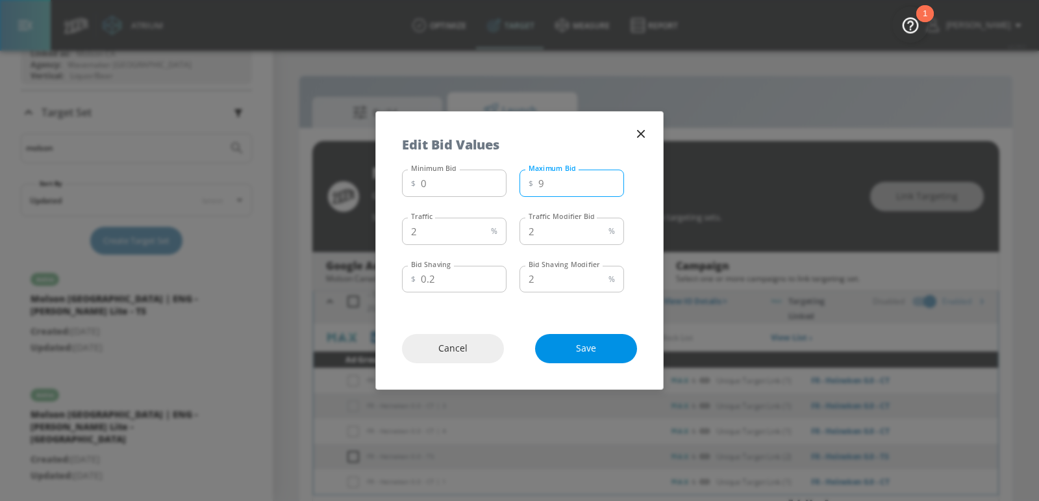
click at [575, 341] on span "Save" at bounding box center [586, 348] width 50 height 16
click at [642, 134] on icon "button" at bounding box center [641, 134] width 8 height 8
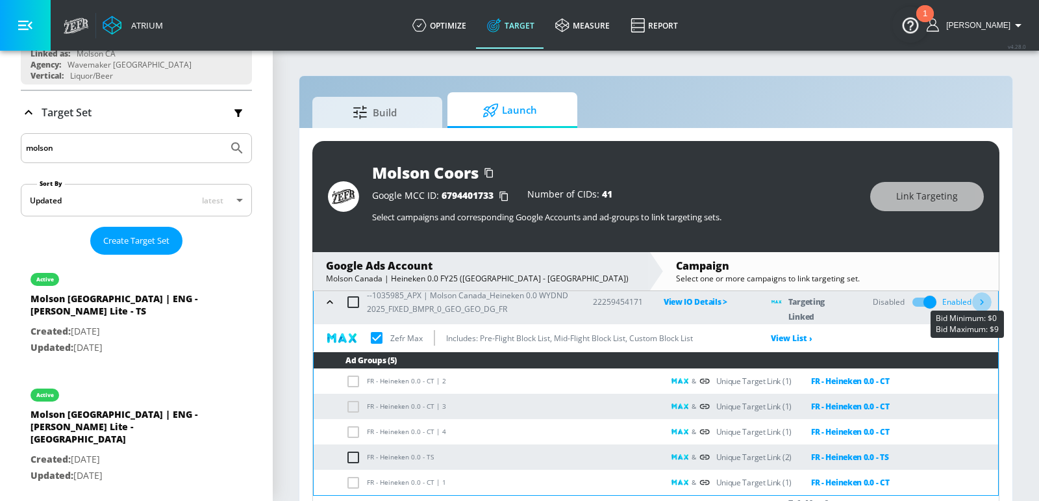
click at [977, 301] on icon "button" at bounding box center [982, 302] width 14 height 14
checkbox input "true"
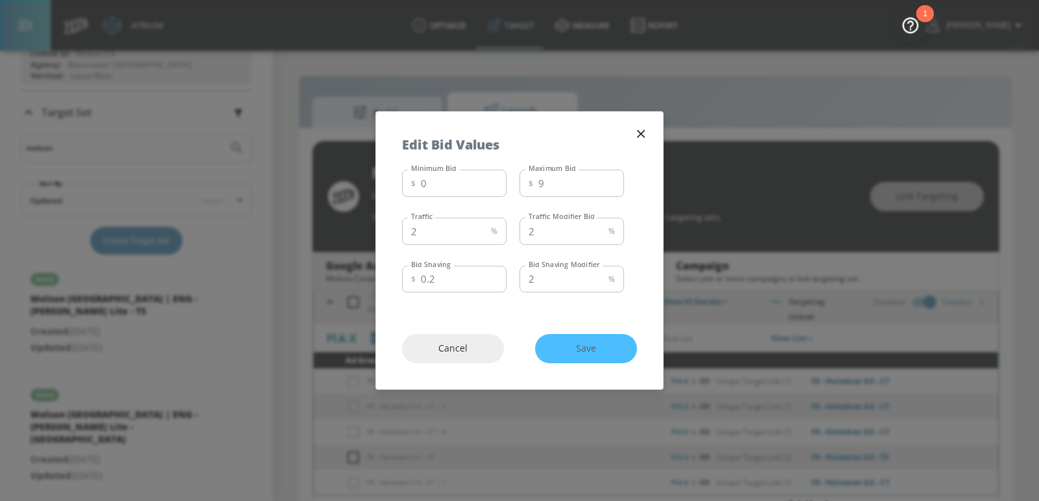
click at [635, 125] on div "Edit Bid Values" at bounding box center [519, 138] width 287 height 53
click at [640, 142] on button "button" at bounding box center [641, 134] width 18 height 18
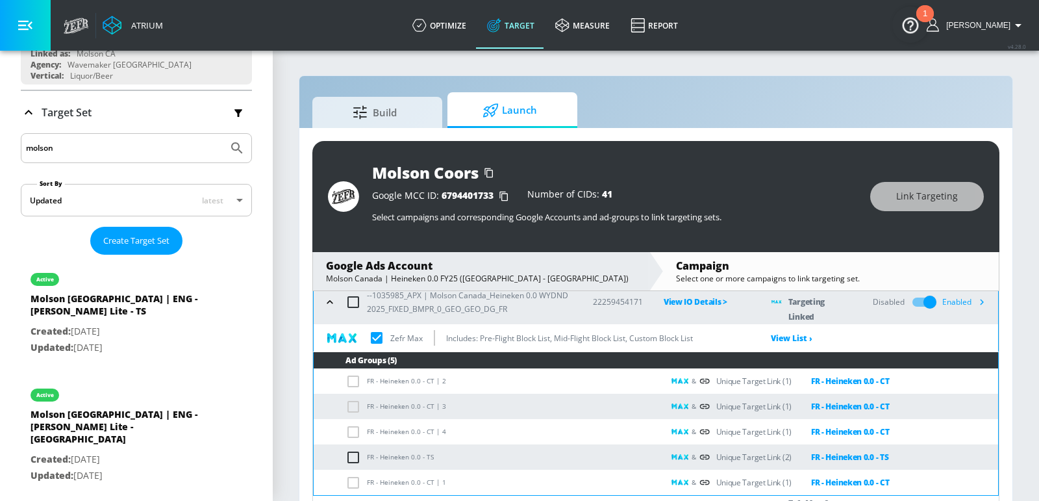
click at [329, 305] on icon "button" at bounding box center [329, 302] width 13 height 13
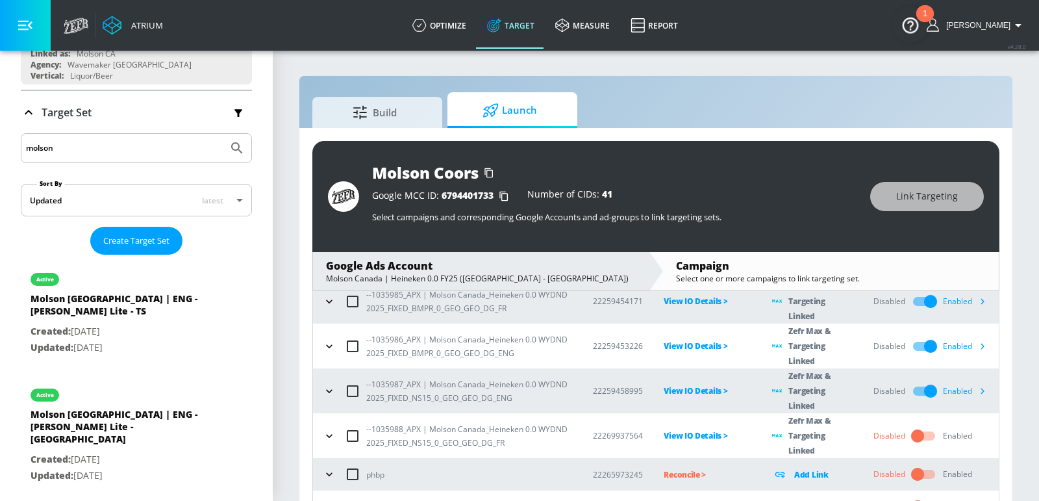
scroll to position [138, 0]
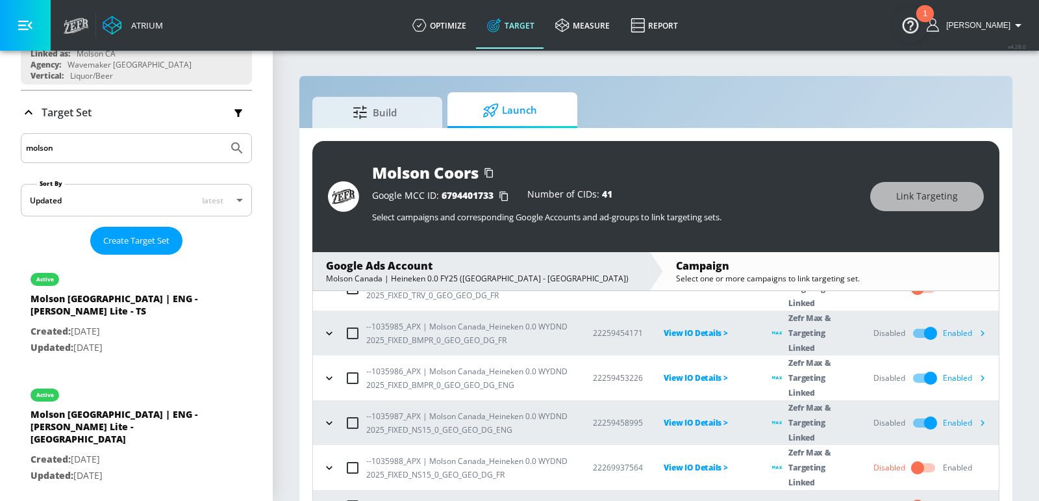
click at [327, 461] on icon "button" at bounding box center [329, 467] width 13 height 13
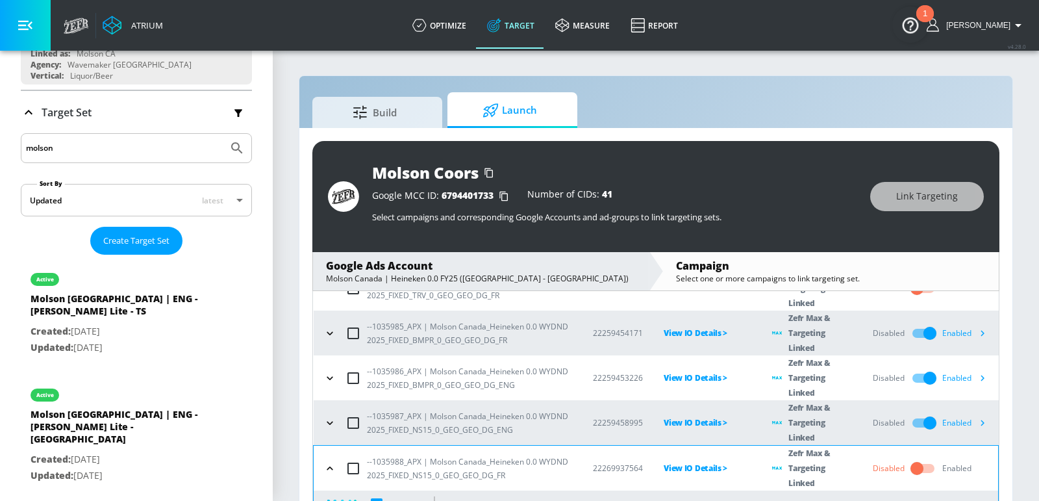
scroll to position [169, 0]
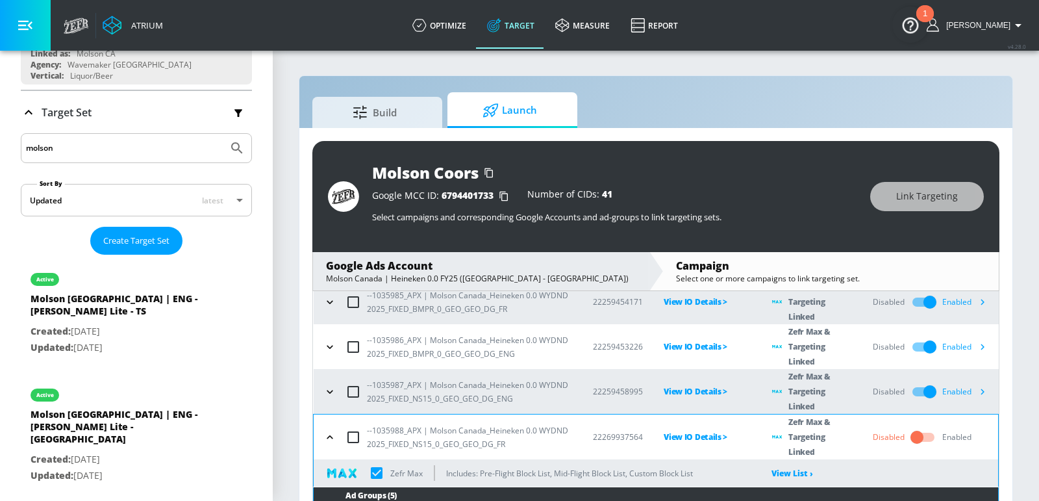
click at [327, 369] on td "--1035987_APX | Molson Canada_Heineken 0.0 WYDND 2025_FIXED_NS15_0_GEO_GEO_DG_E…" at bounding box center [443, 391] width 259 height 45
click at [327, 386] on icon "button" at bounding box center [329, 391] width 13 height 13
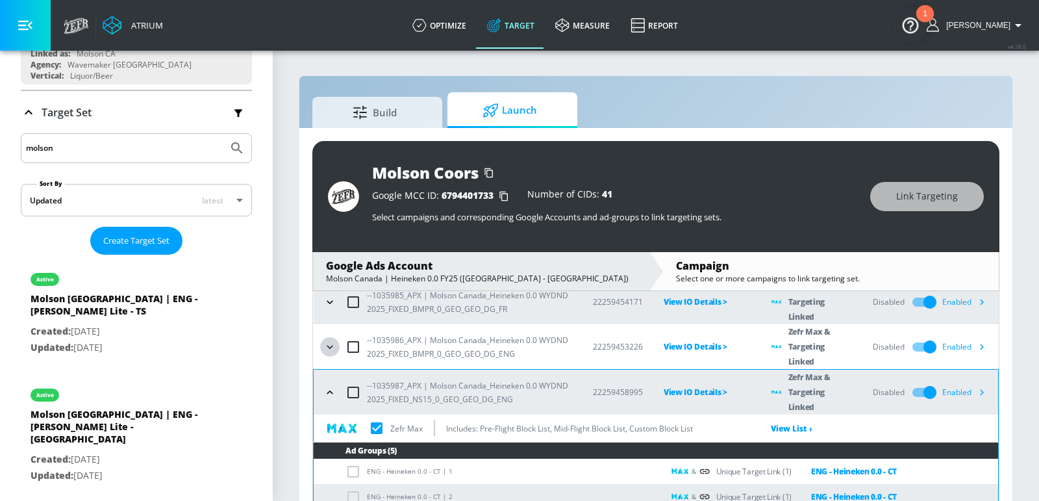
click at [327, 344] on icon "button" at bounding box center [329, 346] width 13 height 13
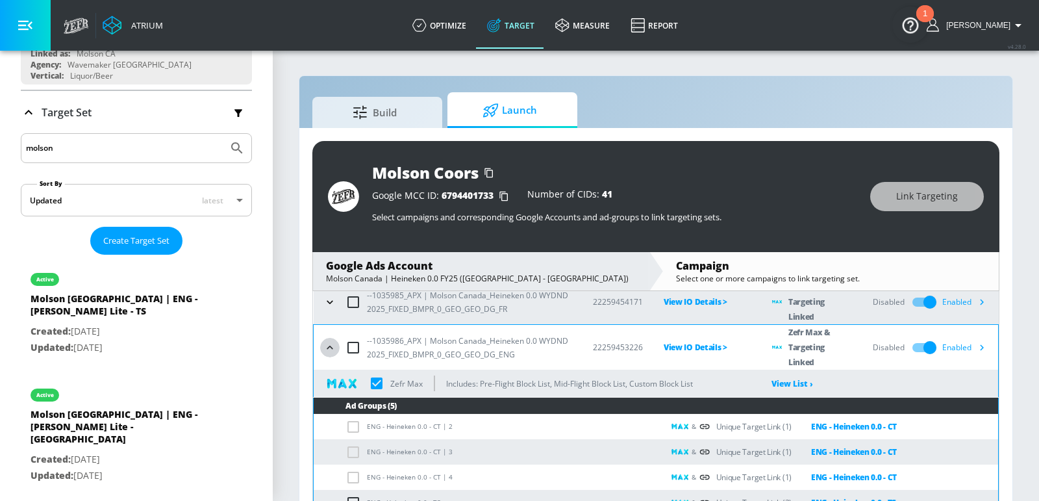
click at [327, 344] on icon "button" at bounding box center [329, 347] width 13 height 13
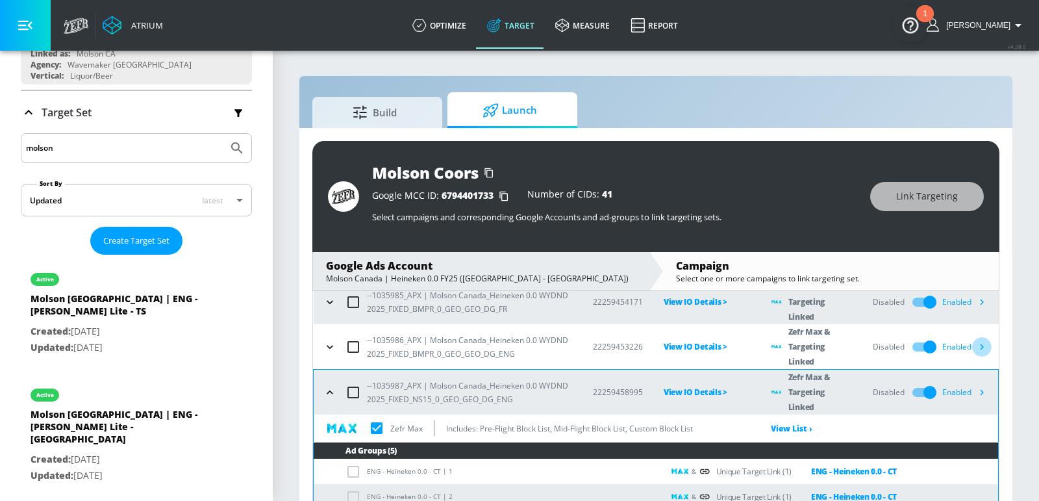
click at [981, 344] on icon "button" at bounding box center [982, 347] width 14 height 14
checkbox input "true"
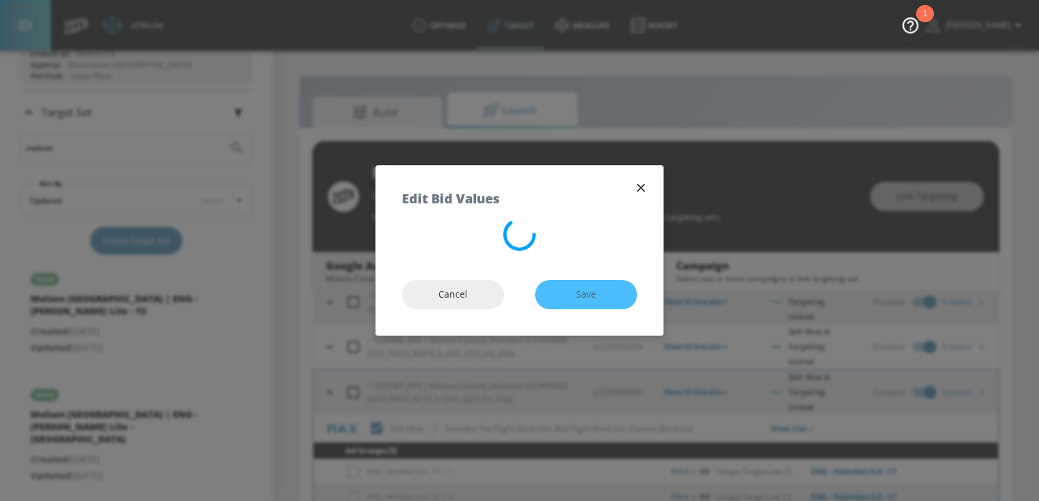
checkbox input "true"
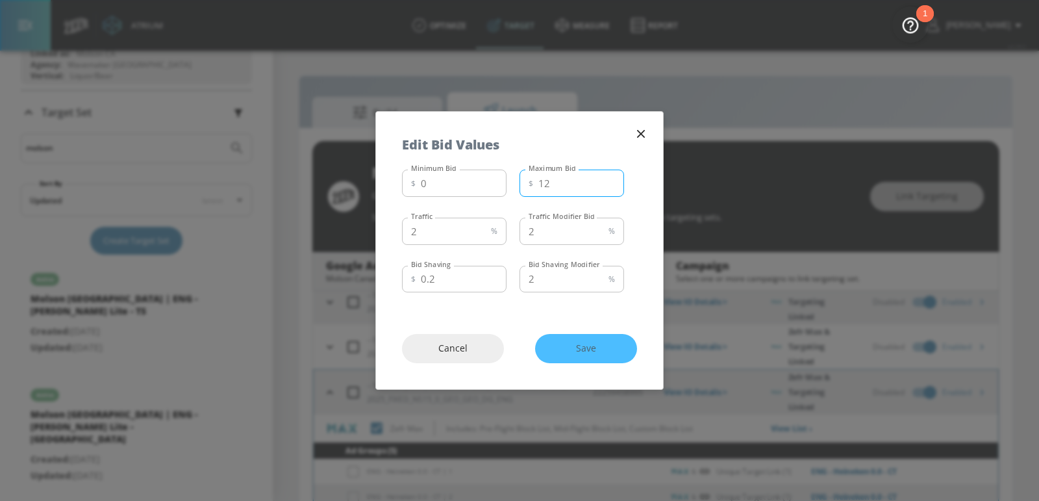
click at [570, 188] on input "12" at bounding box center [581, 183] width 86 height 27
click at [612, 186] on input "11" at bounding box center [581, 183] width 86 height 27
click at [612, 186] on input "10" at bounding box center [581, 183] width 86 height 27
click at [612, 186] on input "9" at bounding box center [581, 183] width 86 height 27
click at [612, 186] on input "8" at bounding box center [581, 183] width 86 height 27
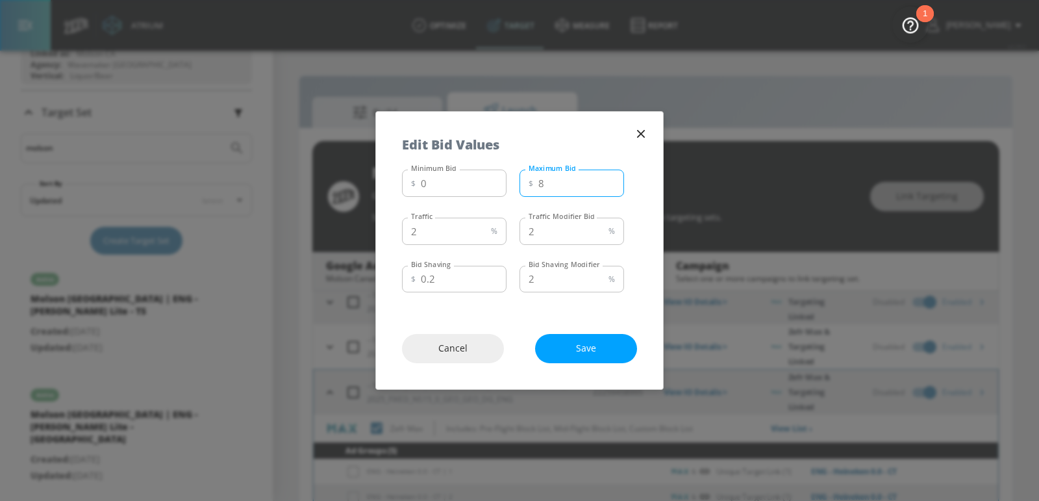
click at [612, 186] on input "7" at bounding box center [581, 183] width 86 height 27
click at [612, 186] on input "6" at bounding box center [581, 183] width 86 height 27
type input "7"
click at [610, 177] on input "7" at bounding box center [581, 183] width 86 height 27
click at [573, 354] on span "Save" at bounding box center [586, 348] width 50 height 16
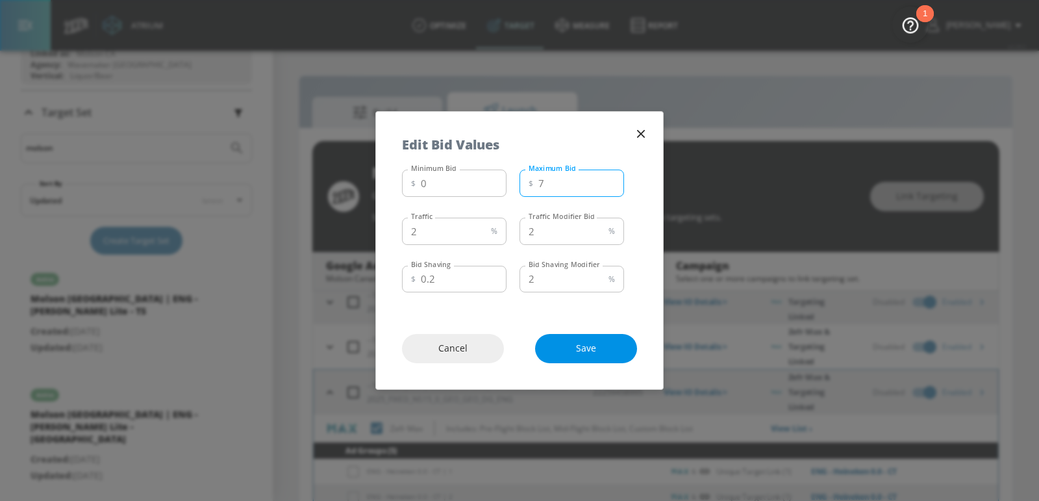
checkbox input "true"
click at [642, 134] on icon "button" at bounding box center [641, 134] width 8 height 8
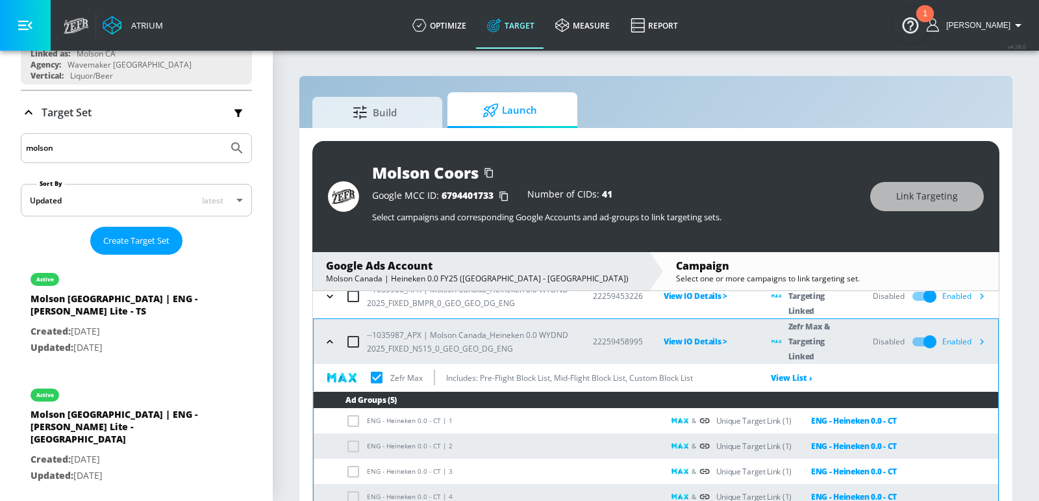
scroll to position [253, 0]
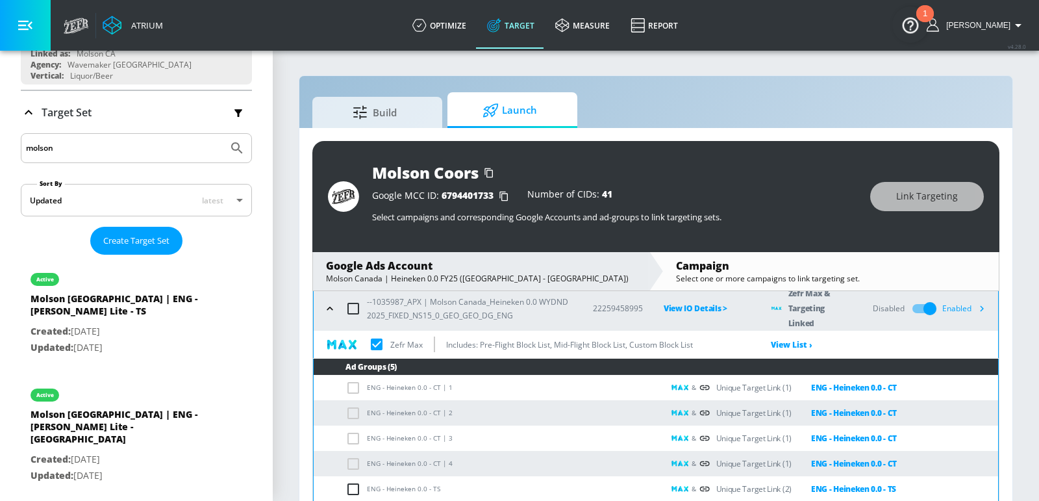
click at [952, 307] on div "Enabled" at bounding box center [966, 308] width 49 height 19
click at [977, 307] on icon "button" at bounding box center [982, 308] width 14 height 14
checkbox input "true"
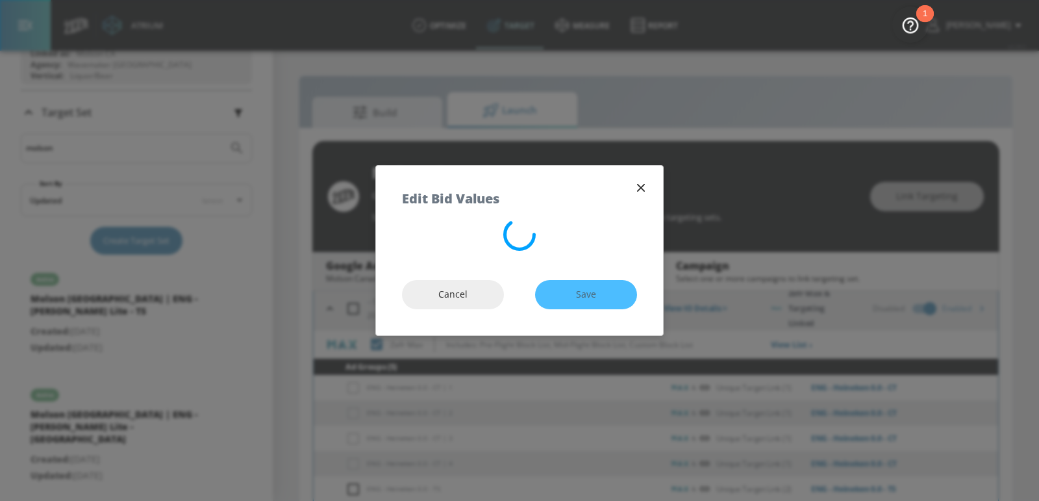
checkbox input "true"
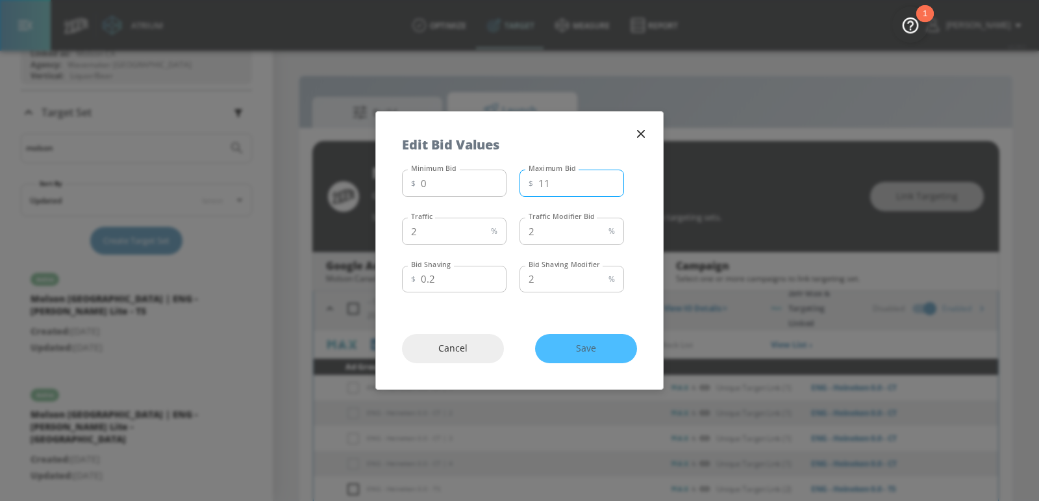
click at [612, 188] on input "11" at bounding box center [581, 183] width 86 height 27
type input "10"
click at [612, 188] on input "10" at bounding box center [581, 183] width 86 height 27
click at [579, 338] on button "Save" at bounding box center [586, 348] width 102 height 29
checkbox input "true"
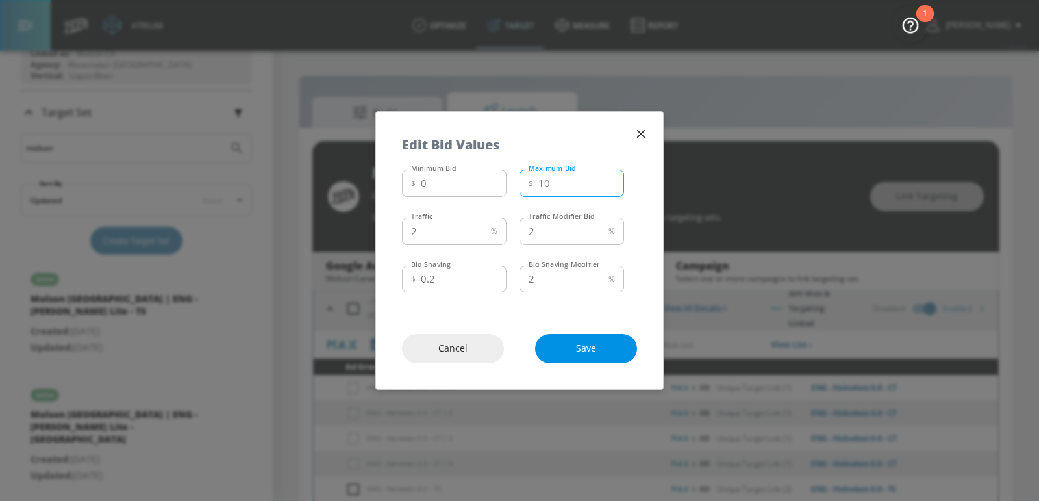
checkbox input "true"
click at [640, 129] on icon "button" at bounding box center [641, 134] width 14 height 14
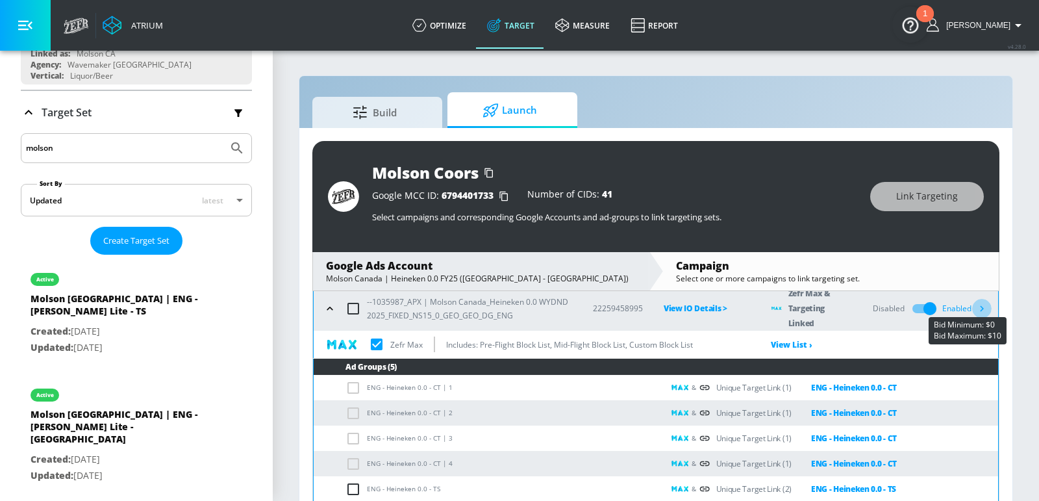
click at [983, 305] on icon "button" at bounding box center [982, 308] width 14 height 14
checkbox input "true"
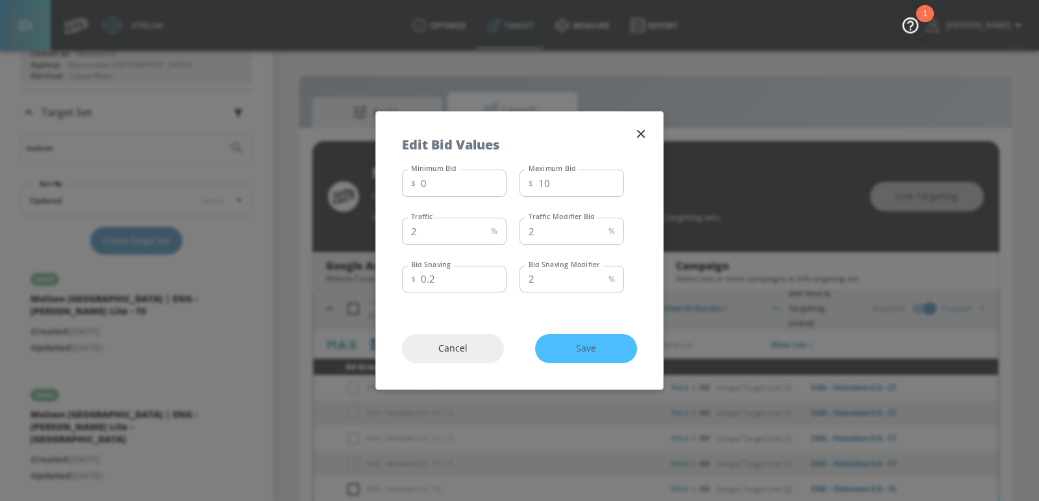
click at [643, 132] on icon "button" at bounding box center [641, 134] width 8 height 8
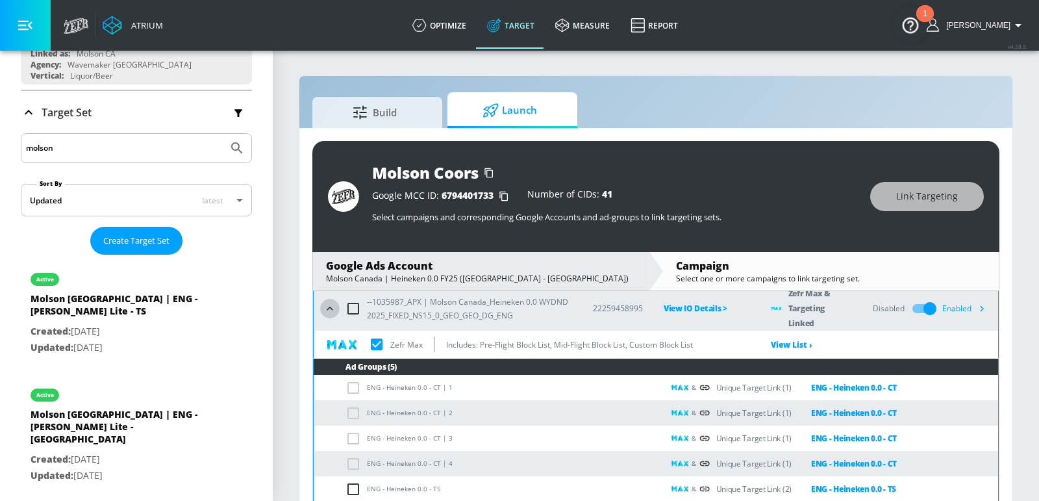
click at [327, 307] on icon "button" at bounding box center [329, 308] width 13 height 13
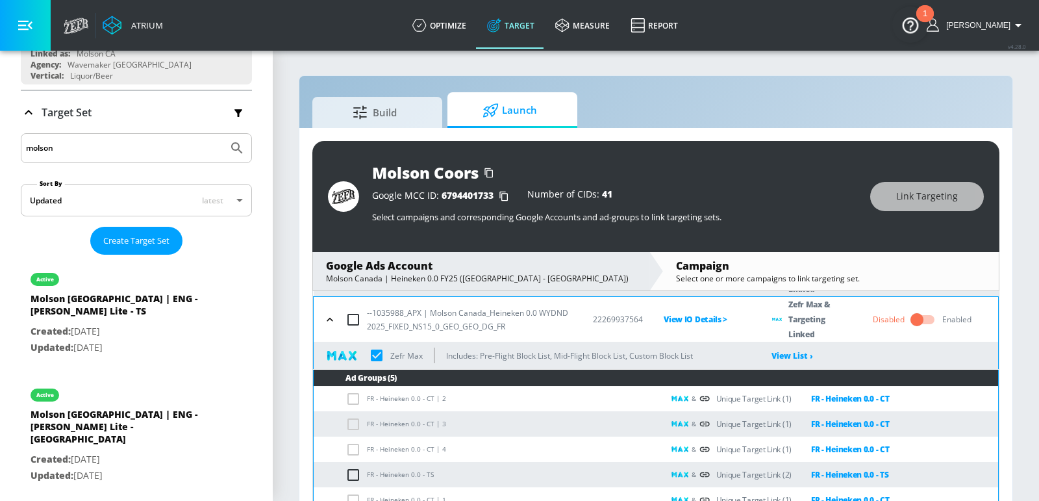
scroll to position [288, 0]
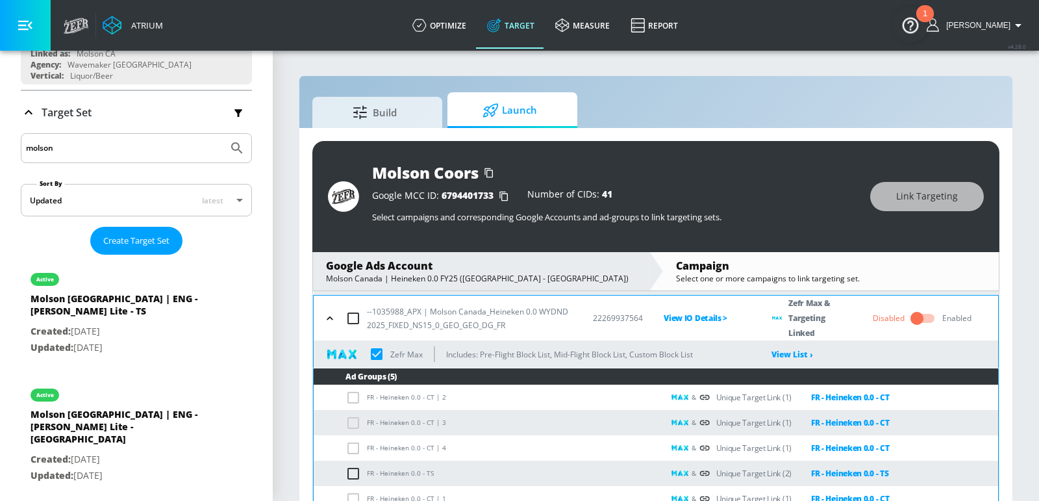
click at [328, 314] on icon "button" at bounding box center [329, 318] width 13 height 13
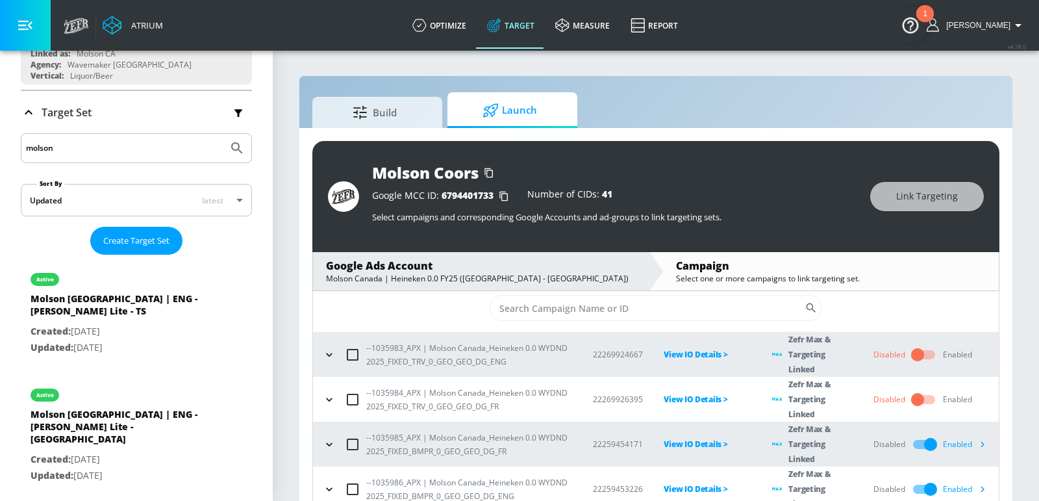
scroll to position [19, 0]
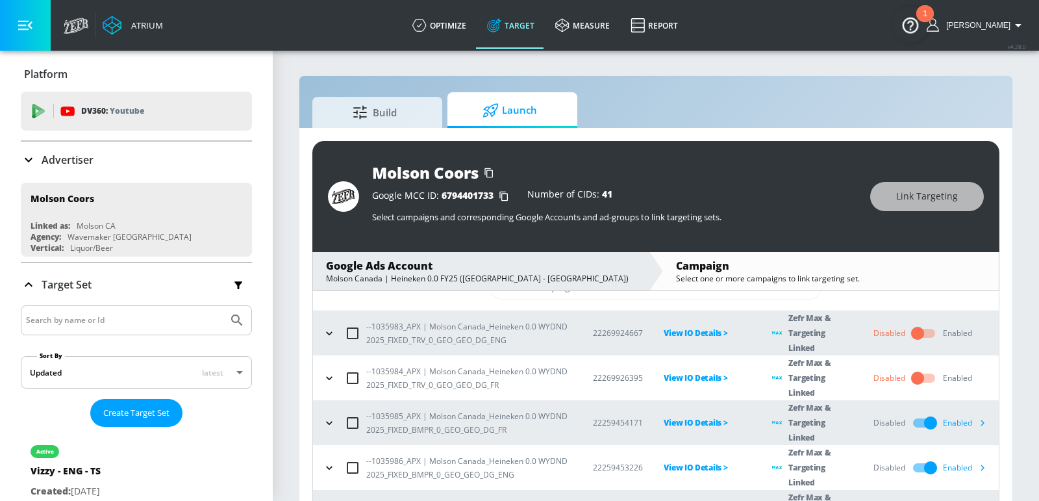
scroll to position [121, 0]
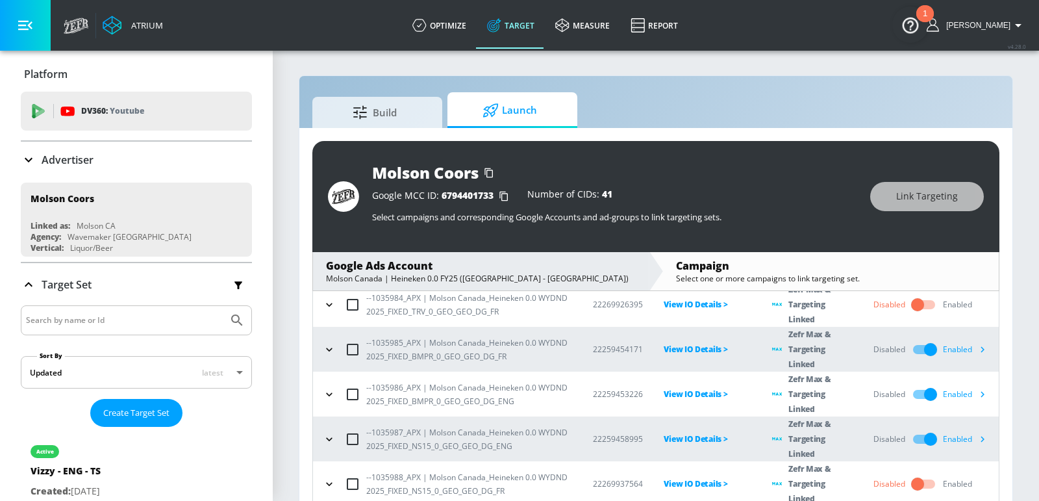
click at [324, 477] on icon "button" at bounding box center [329, 483] width 13 height 13
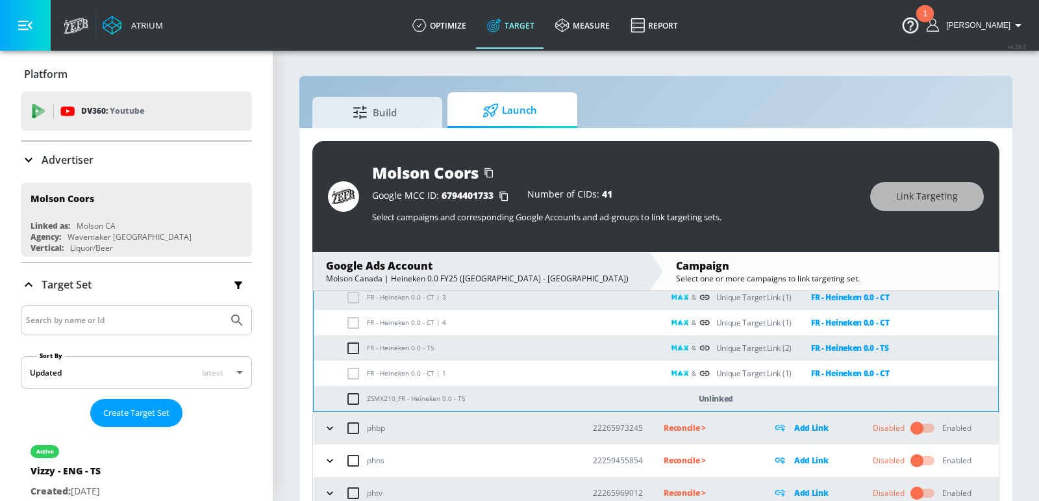
scroll to position [343, 0]
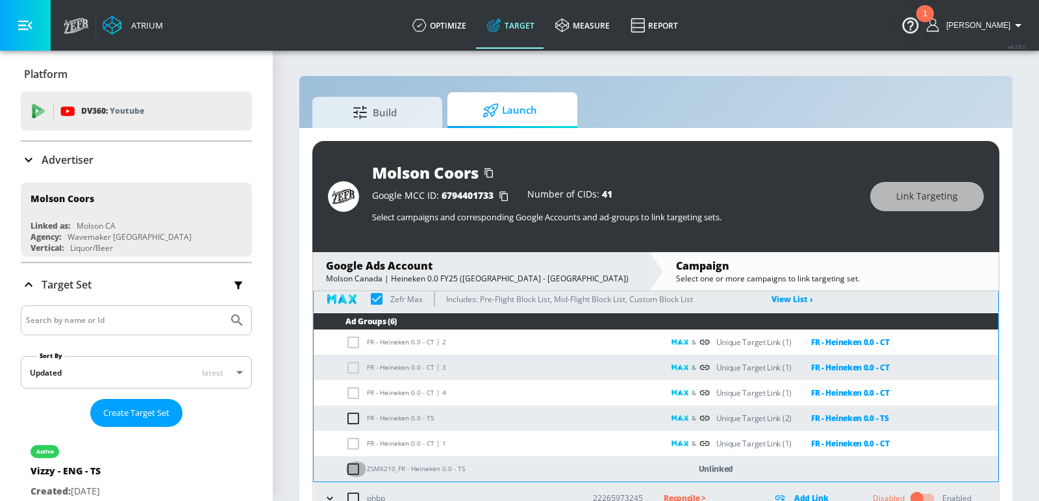
click at [349, 464] on input "checkbox" at bounding box center [356, 469] width 21 height 16
checkbox input "true"
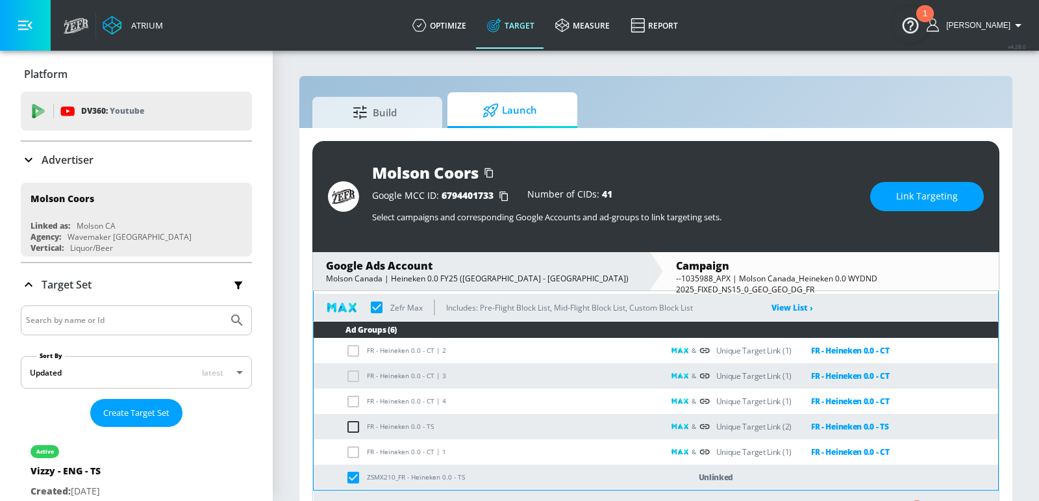
scroll to position [416, 0]
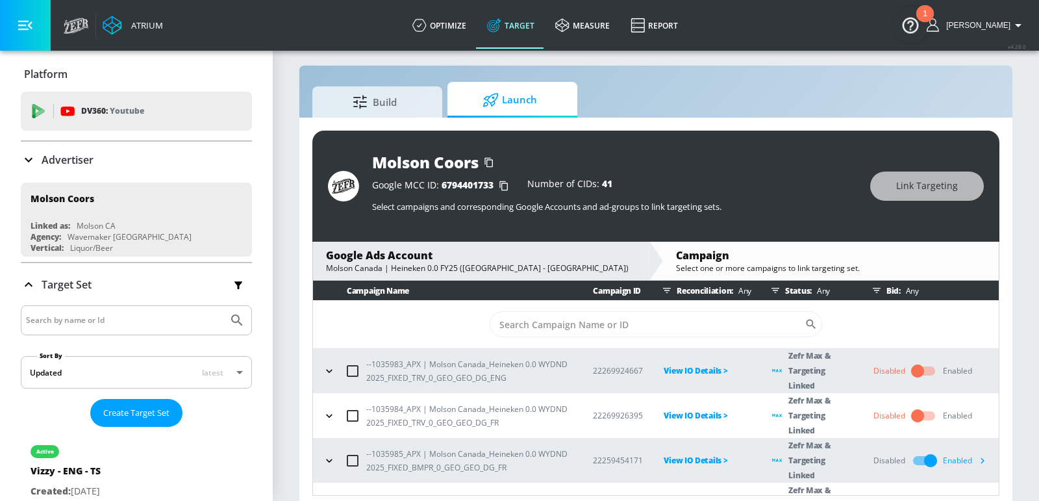
scroll to position [18, 0]
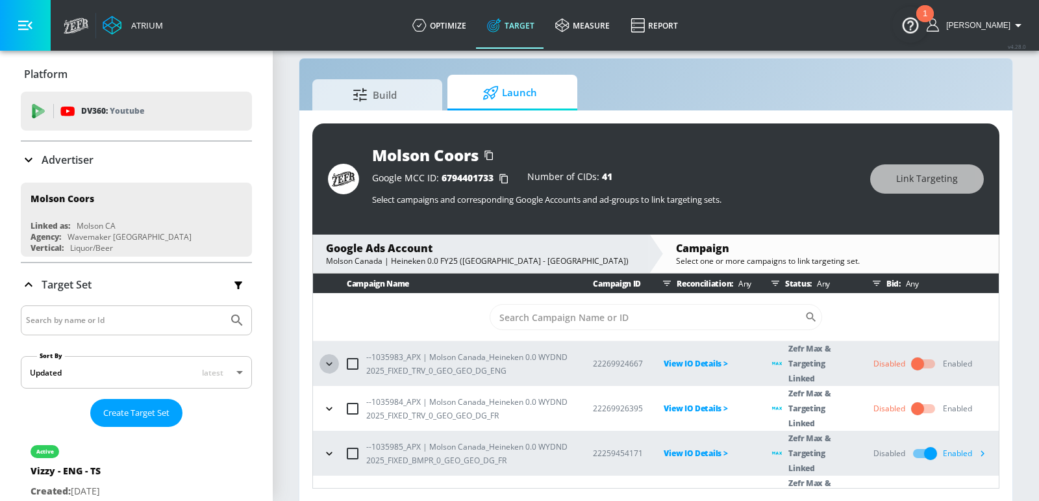
click at [327, 364] on button "button" at bounding box center [329, 363] width 19 height 19
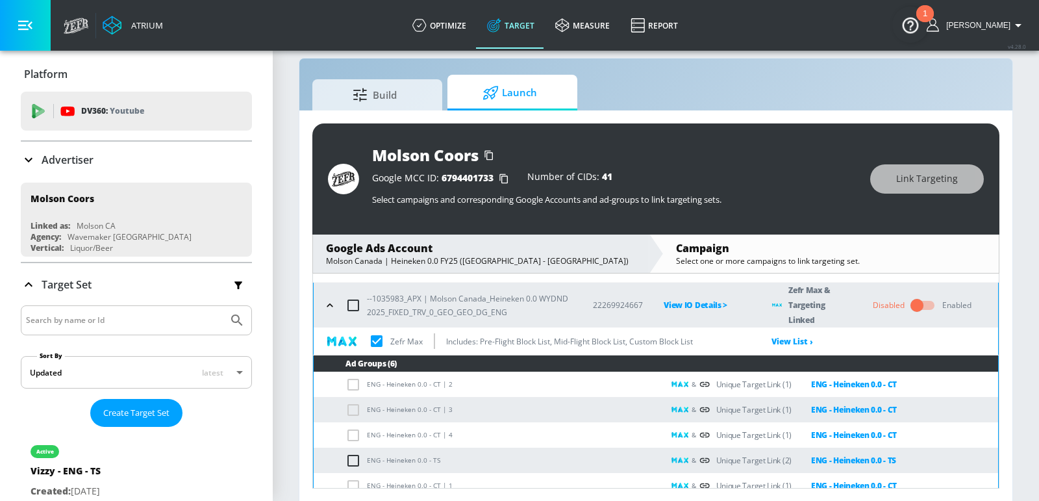
scroll to position [95, 0]
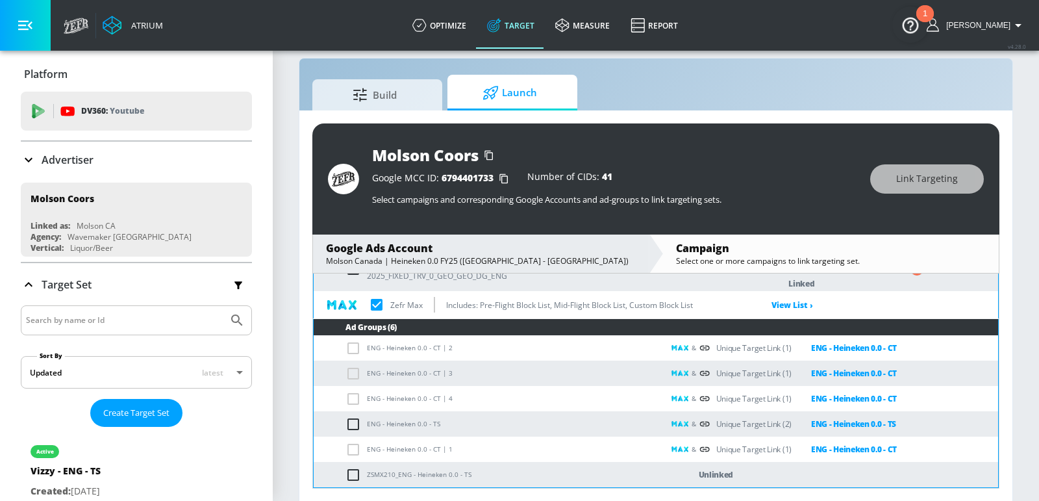
click at [346, 475] on input "checkbox" at bounding box center [356, 475] width 21 height 16
checkbox input "true"
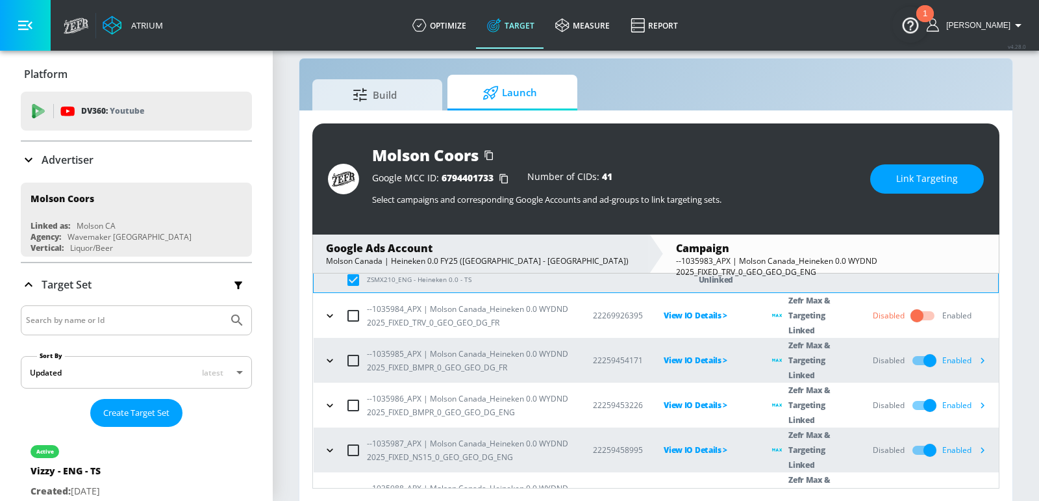
scroll to position [167, 0]
